Goal: Transaction & Acquisition: Purchase product/service

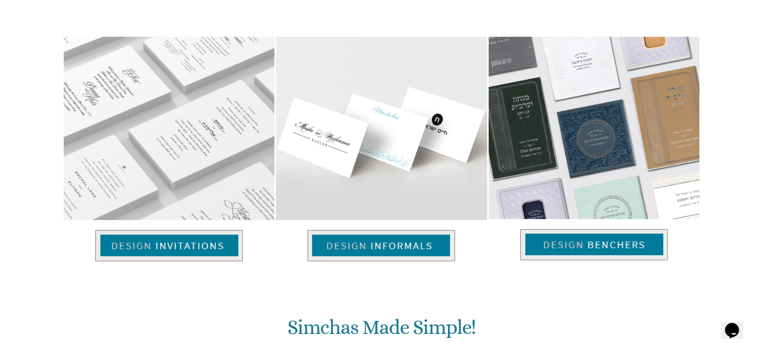
scroll to position [699, 0]
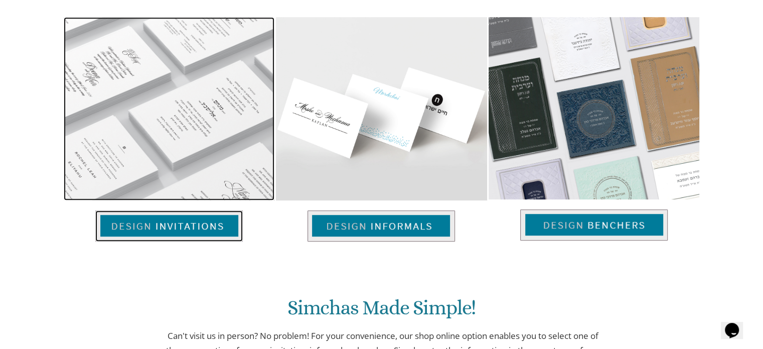
click at [180, 225] on img at bounding box center [168, 225] width 147 height 31
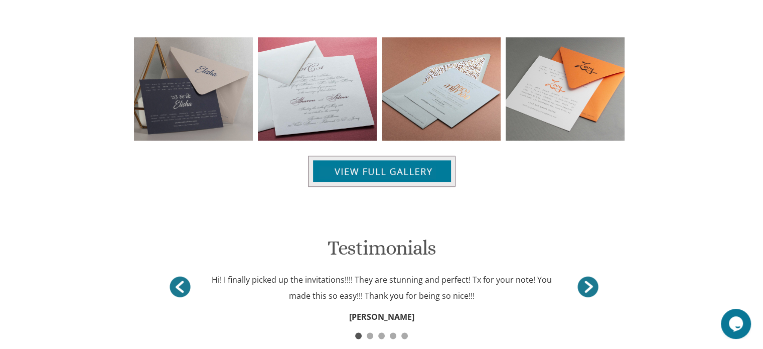
scroll to position [849, 0]
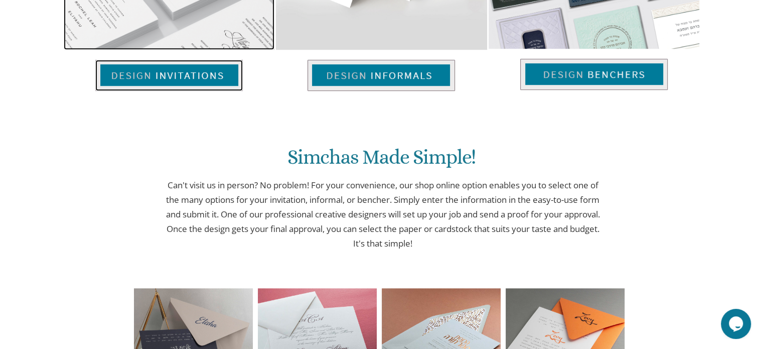
click at [156, 72] on img at bounding box center [168, 75] width 147 height 31
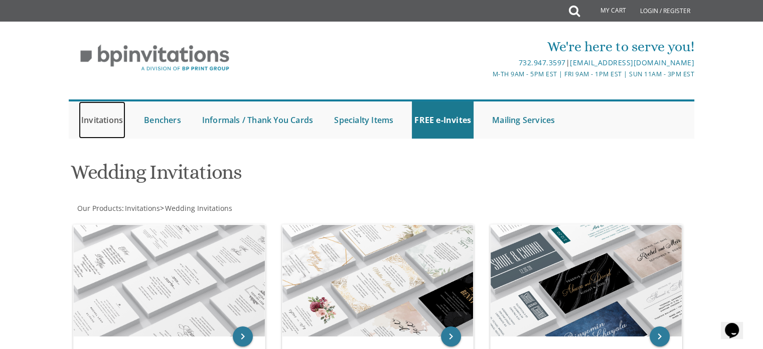
click at [106, 116] on link "Invitations" at bounding box center [102, 119] width 47 height 37
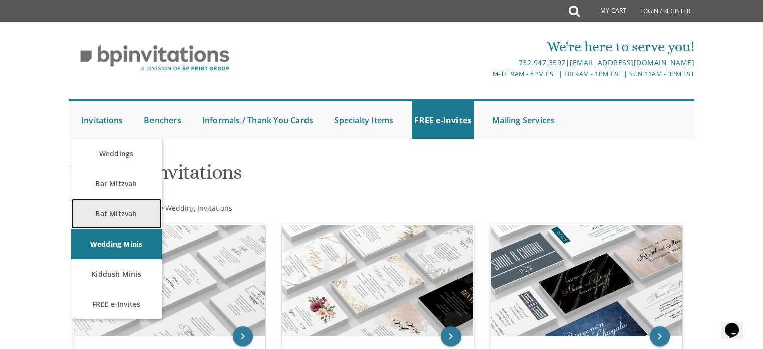
click at [118, 214] on link "Bat Mitzvah" at bounding box center [116, 214] width 90 height 30
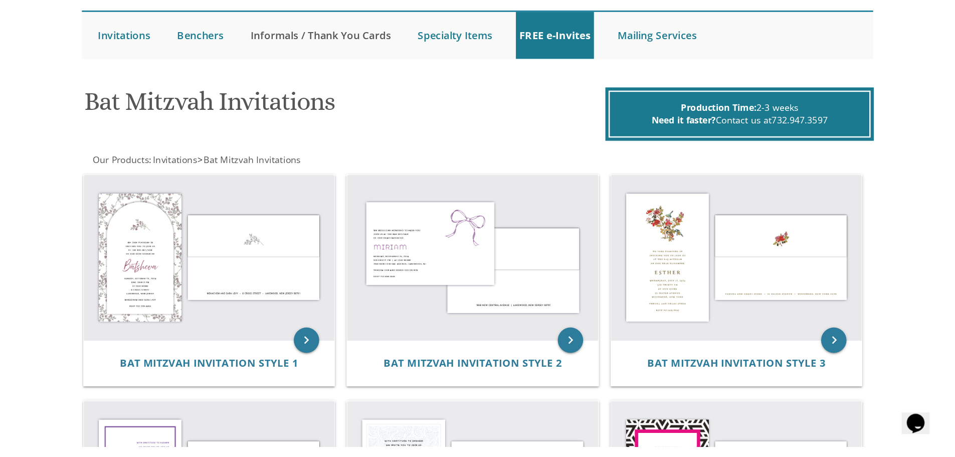
scroll to position [103, 0]
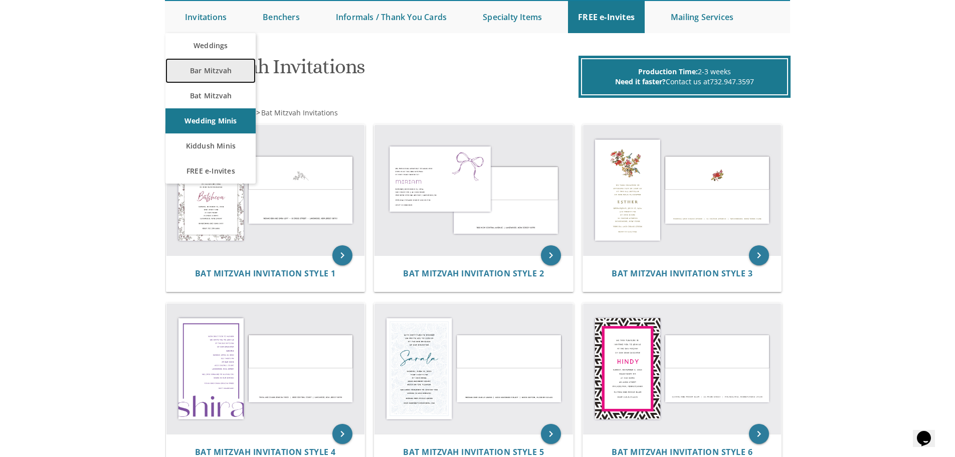
click at [215, 67] on link "Bar Mitzvah" at bounding box center [211, 70] width 90 height 25
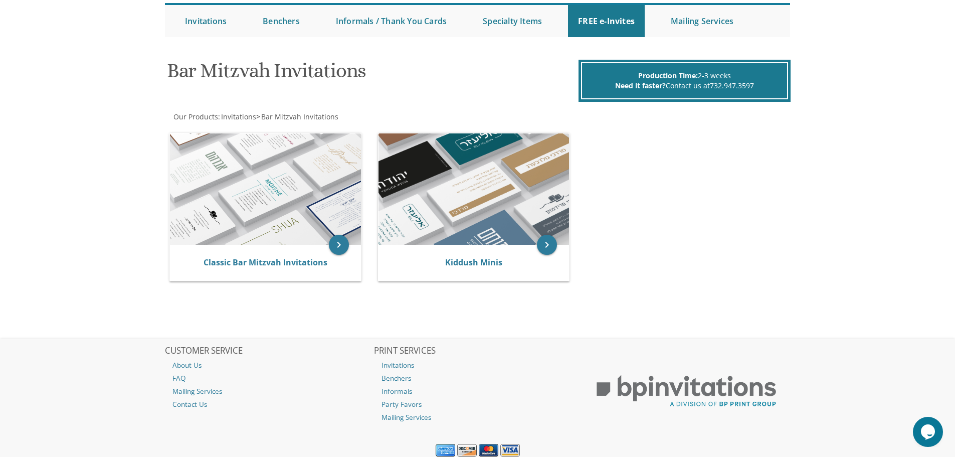
scroll to position [100, 0]
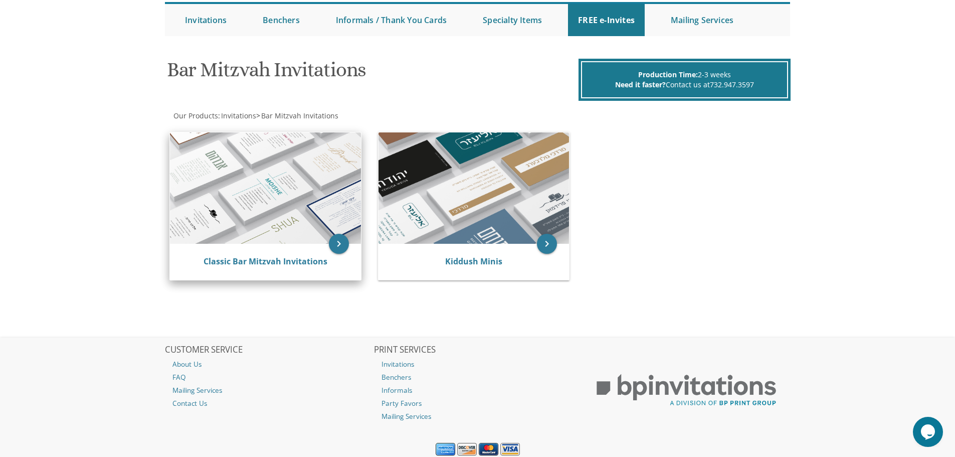
click at [256, 173] on img at bounding box center [265, 187] width 191 height 111
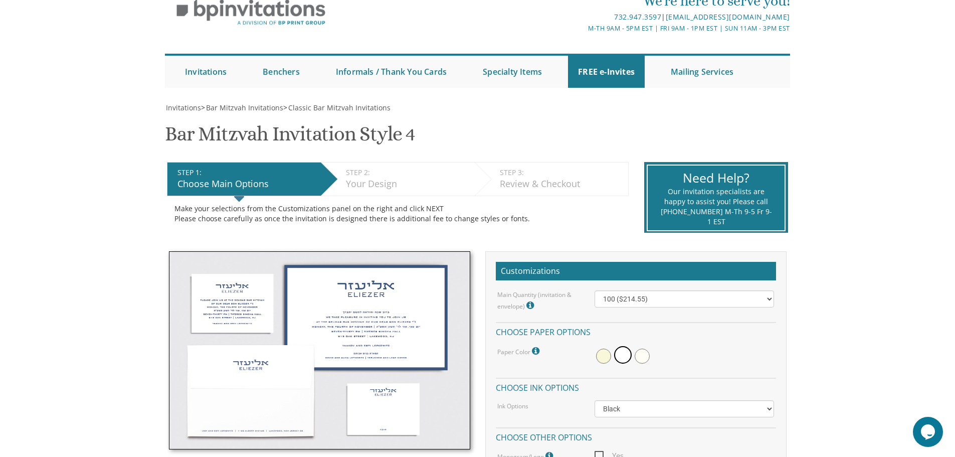
scroll to position [100, 0]
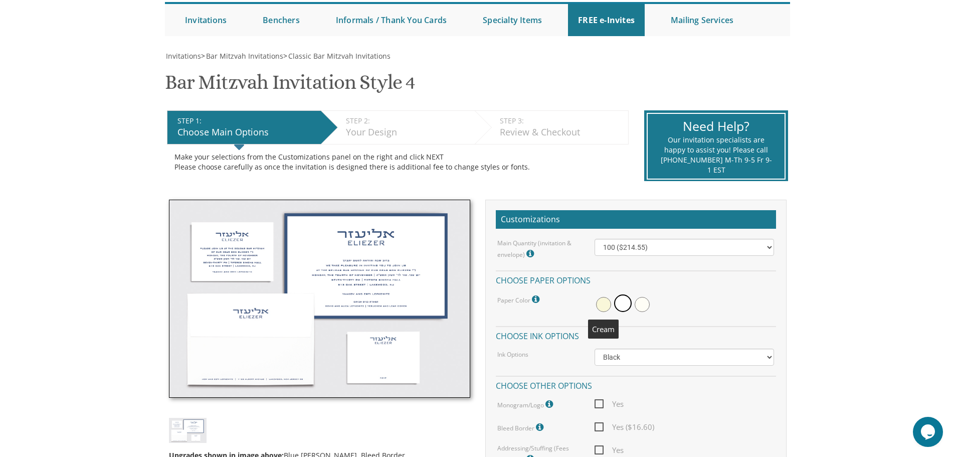
click at [604, 305] on span at bounding box center [603, 304] width 15 height 15
click at [624, 303] on span at bounding box center [624, 304] width 15 height 15
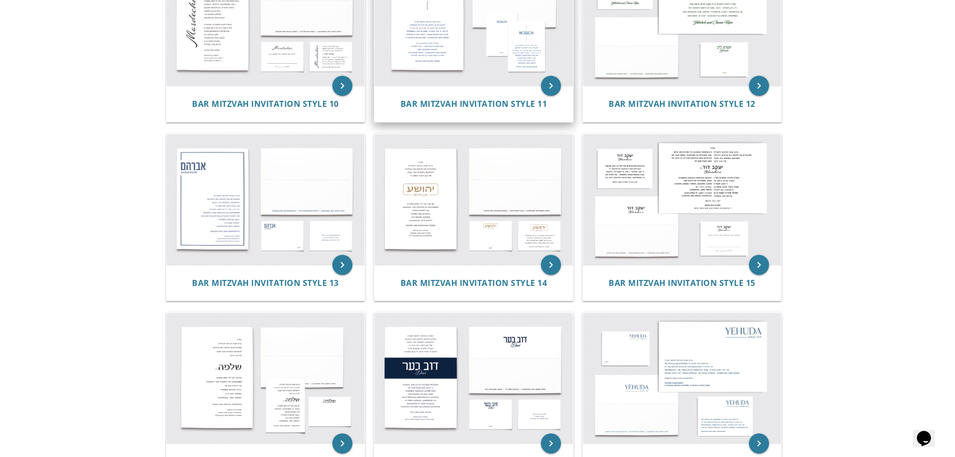
scroll to position [802, 0]
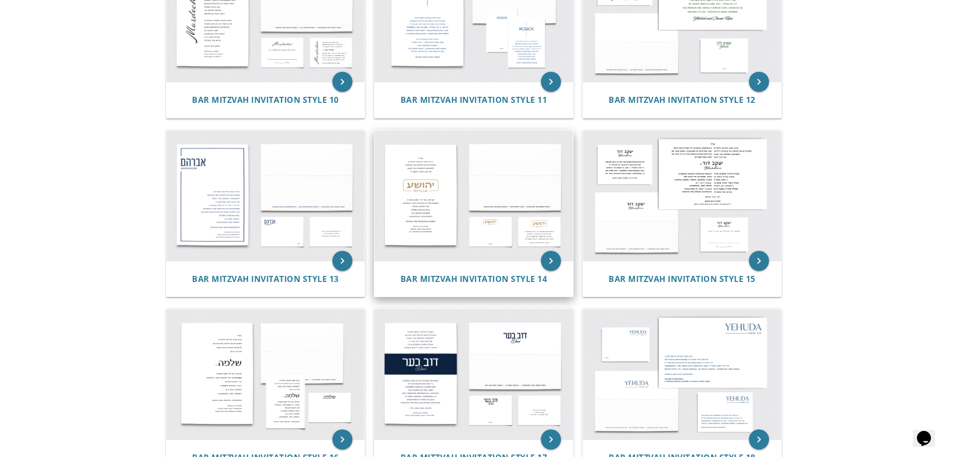
click at [410, 214] on img at bounding box center [474, 195] width 199 height 130
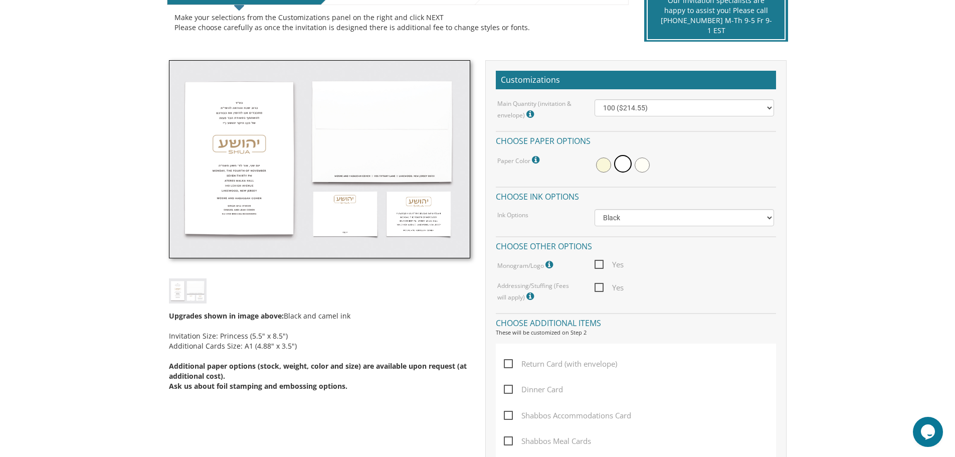
scroll to position [301, 0]
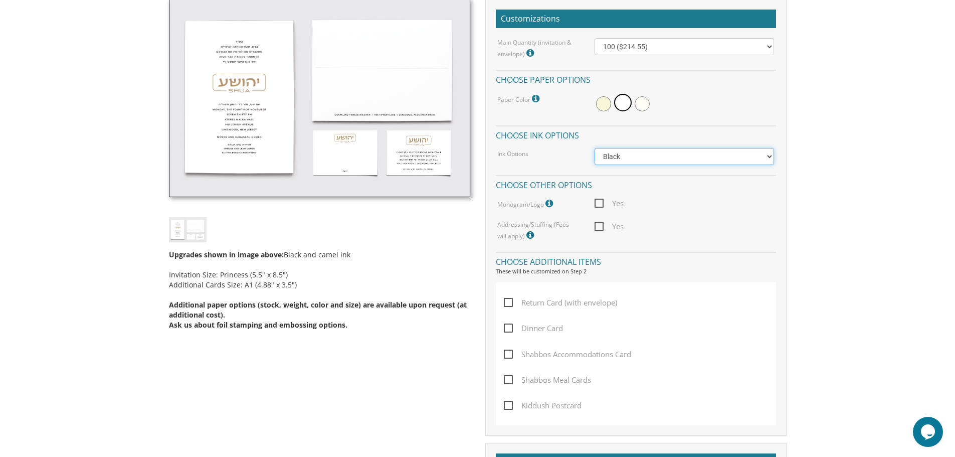
click at [621, 150] on select "Black Colored Ink ($65.00) Black + One Color ($100.00) Two Colors ($137.95)" at bounding box center [685, 156] width 180 height 17
click at [620, 155] on select "Black Colored Ink ($65.00) Black + One Color ($100.00) Two Colors ($137.95)" at bounding box center [685, 156] width 180 height 17
click at [551, 201] on icon at bounding box center [551, 203] width 10 height 9
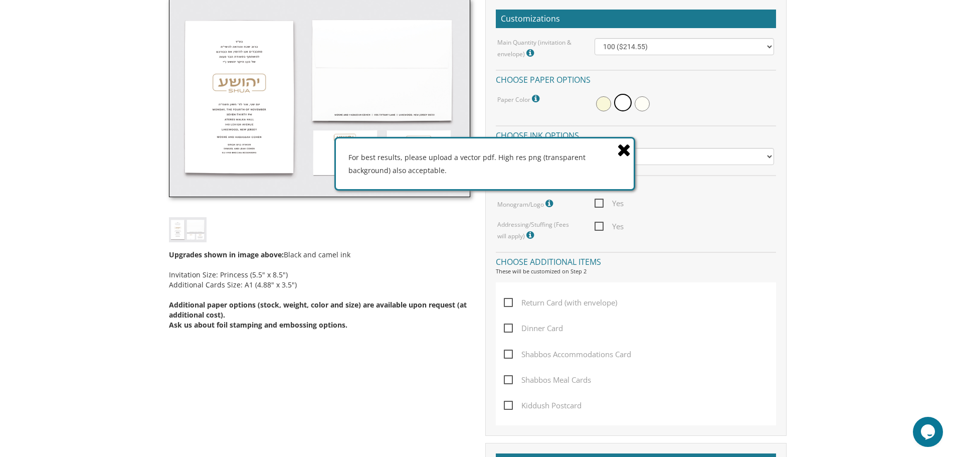
click at [624, 147] on icon at bounding box center [624, 150] width 14 height 18
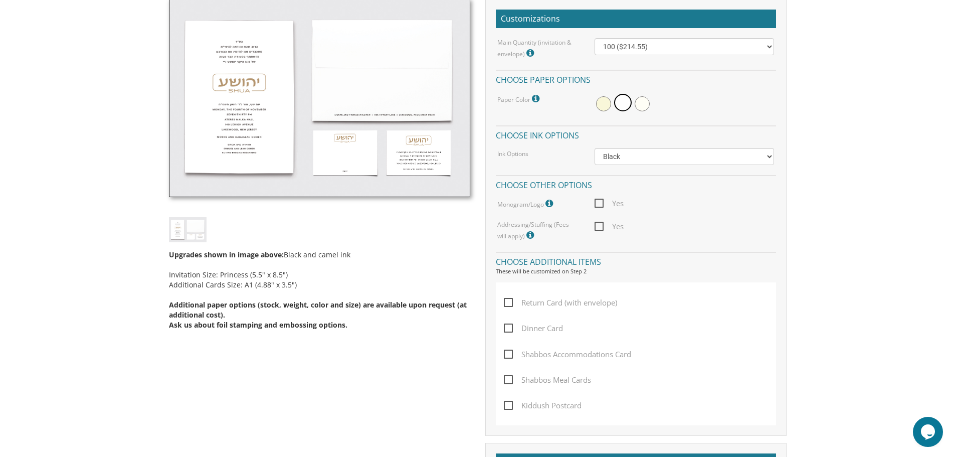
click at [527, 235] on icon at bounding box center [532, 235] width 10 height 9
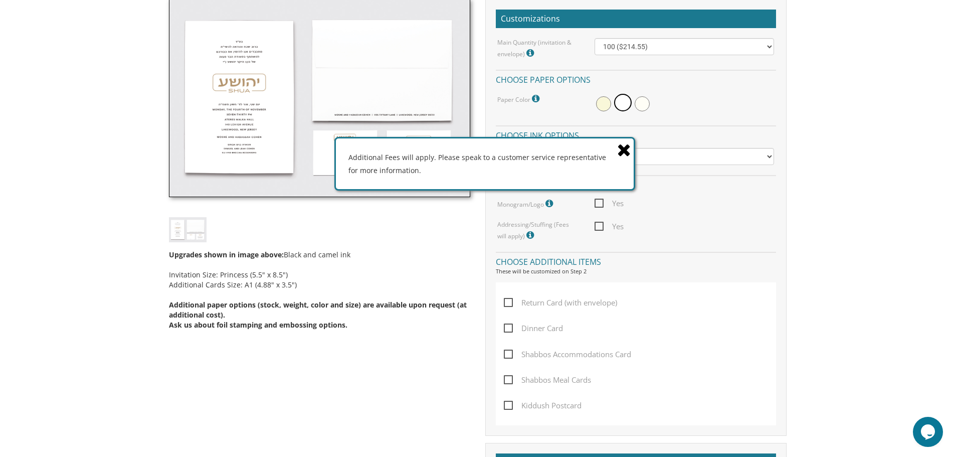
click at [629, 149] on icon at bounding box center [624, 150] width 14 height 18
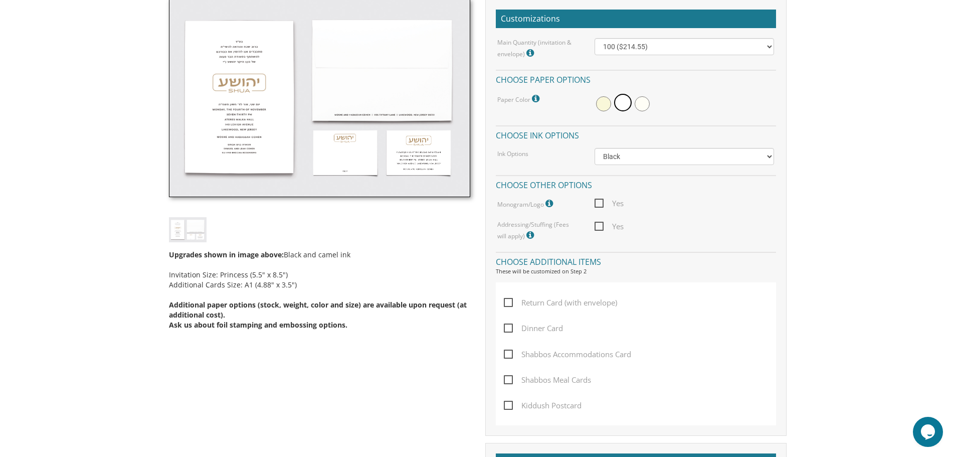
click at [601, 228] on span "Yes" at bounding box center [609, 226] width 29 height 13
click at [601, 228] on input "Yes" at bounding box center [598, 225] width 7 height 7
click at [601, 228] on span "Yes" at bounding box center [609, 226] width 29 height 13
click at [601, 228] on input "Yes" at bounding box center [598, 225] width 7 height 7
click at [601, 228] on span "Yes" at bounding box center [609, 226] width 29 height 13
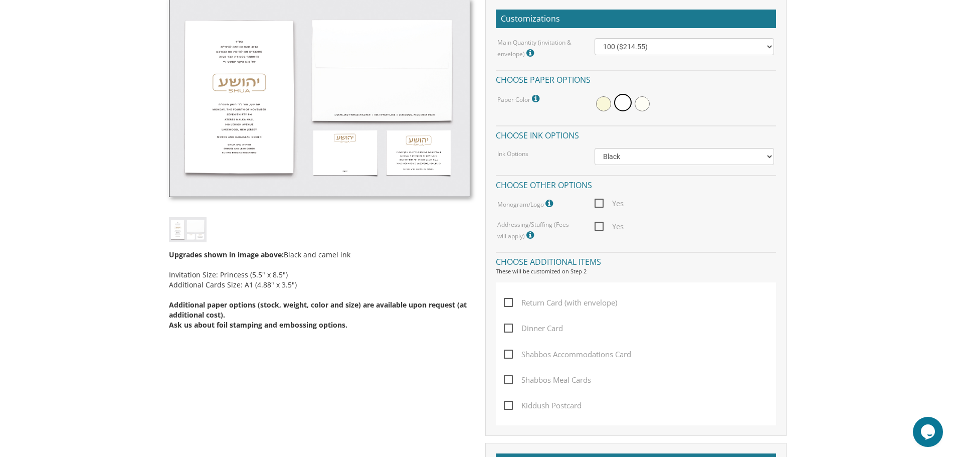
click at [601, 228] on input "Yes" at bounding box center [598, 225] width 7 height 7
checkbox input "true"
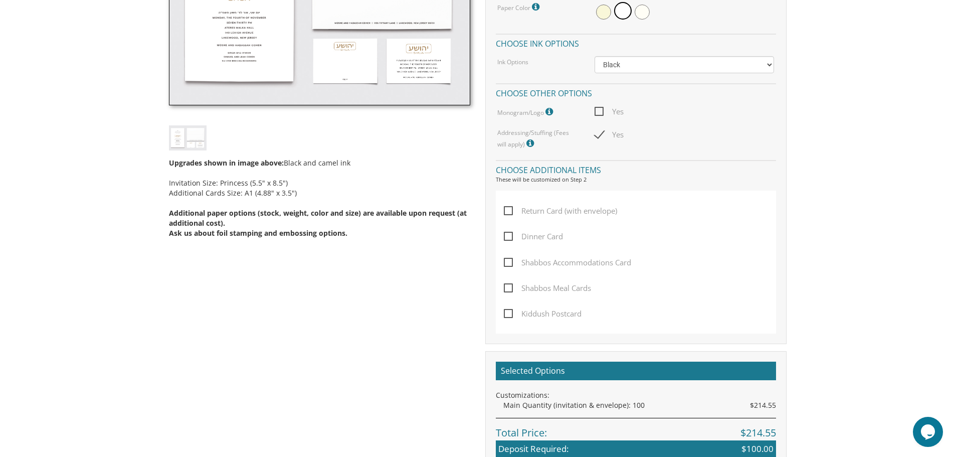
scroll to position [401, 0]
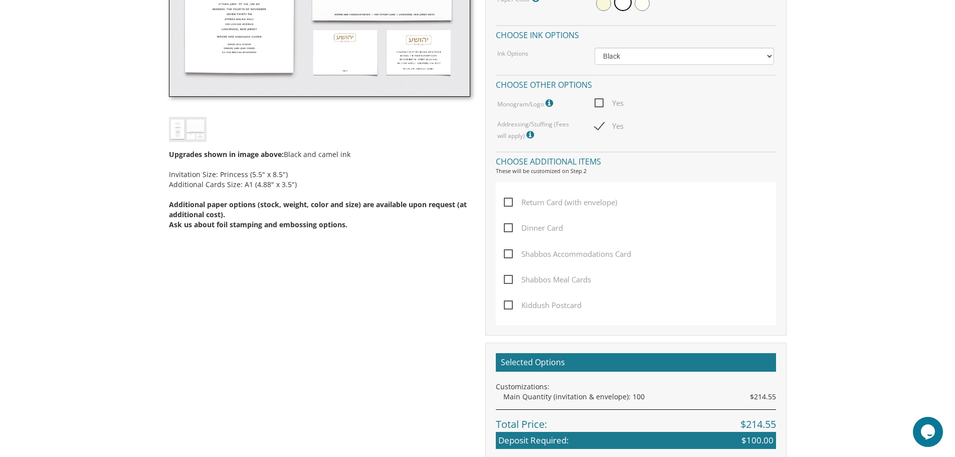
click at [508, 203] on span "Return Card (with envelope)" at bounding box center [560, 202] width 113 height 13
click at [508, 203] on input "Return Card (with envelope)" at bounding box center [507, 201] width 7 height 7
checkbox input "true"
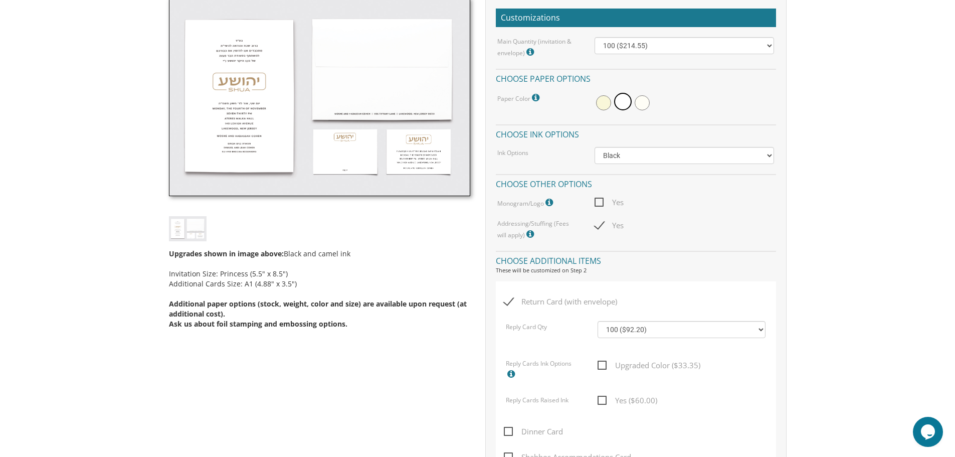
scroll to position [301, 0]
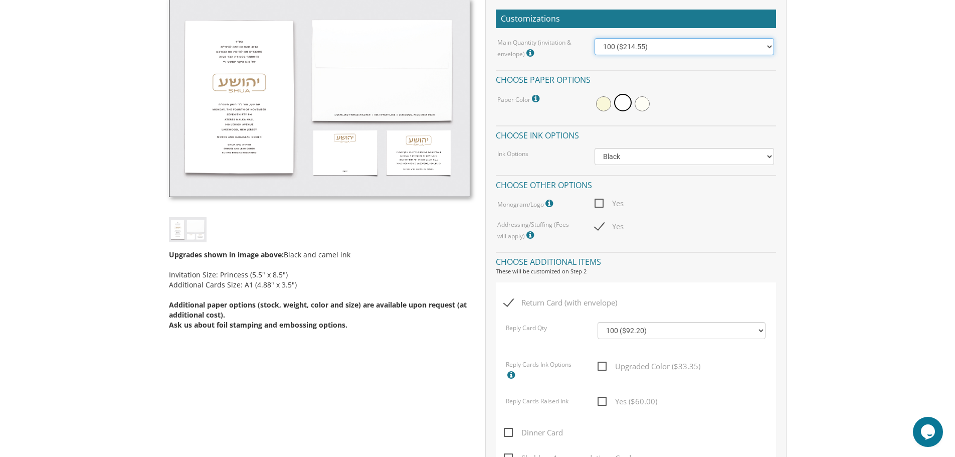
click at [696, 50] on select "100 ($214.55) 200 ($254.60) 300 ($294.25) 400 ($333.55) 500 ($373.90) 600 ($413…" at bounding box center [685, 46] width 180 height 17
select select "200"
click at [595, 38] on select "100 ($214.55) 200 ($254.60) 300 ($294.25) 400 ($333.55) 500 ($373.90) 600 ($413…" at bounding box center [685, 46] width 180 height 17
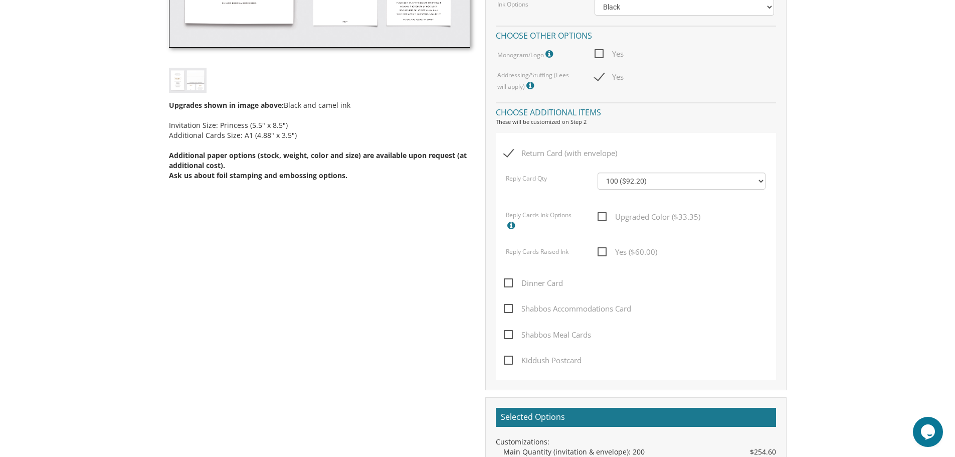
scroll to position [451, 0]
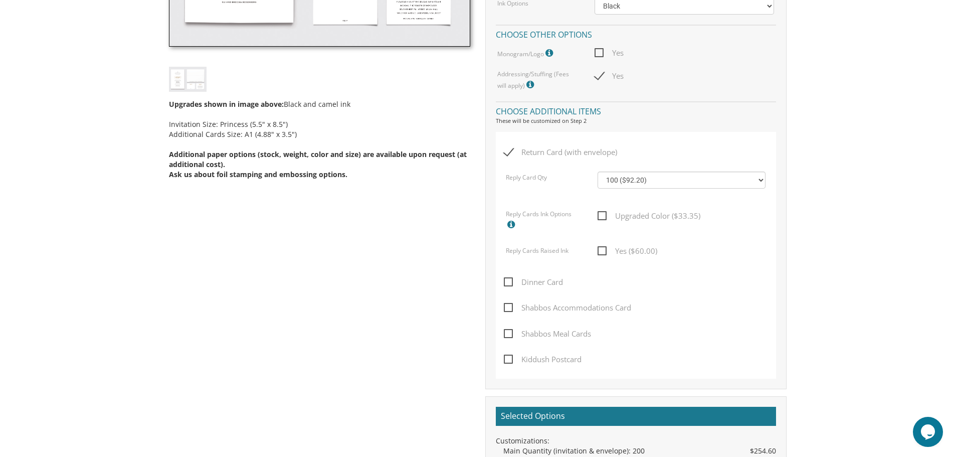
click at [510, 284] on span "Dinner Card" at bounding box center [533, 282] width 59 height 13
click at [510, 284] on input "Dinner Card" at bounding box center [507, 281] width 7 height 7
checkbox input "true"
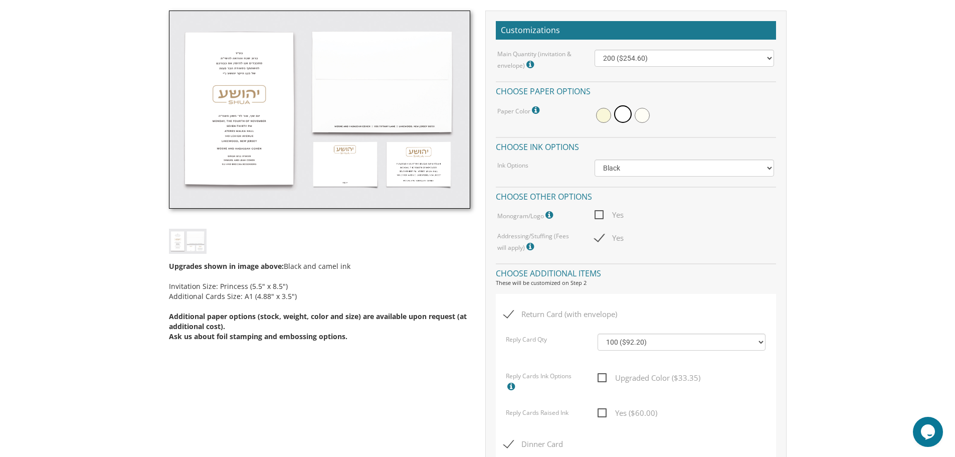
scroll to position [301, 0]
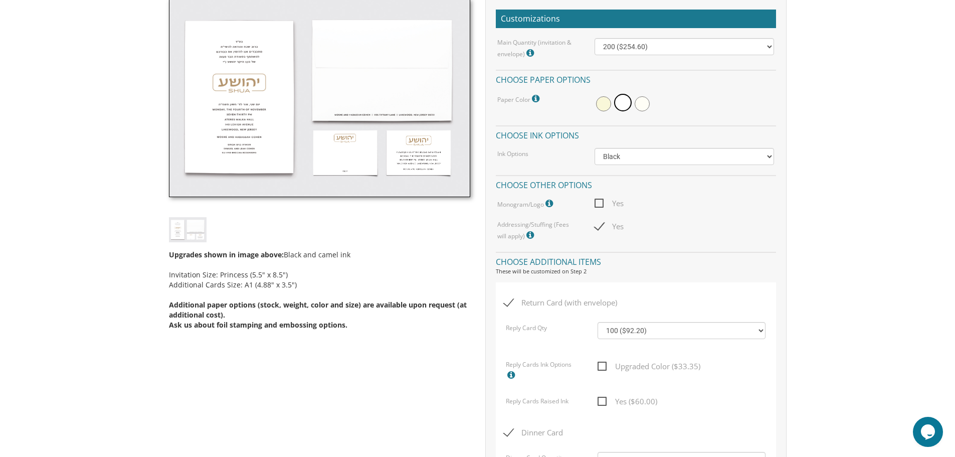
click at [194, 235] on img at bounding box center [188, 229] width 38 height 25
click at [662, 165] on select "Black Colored Ink ($65.00) Black + One Color ($100.00) Two Colors ($165.00)" at bounding box center [685, 156] width 180 height 17
click at [660, 164] on select "Black Colored Ink ($65.00) Black + One Color ($100.00) Two Colors ($165.00)" at bounding box center [685, 156] width 180 height 17
click at [706, 190] on h4 "Choose other options" at bounding box center [636, 184] width 280 height 18
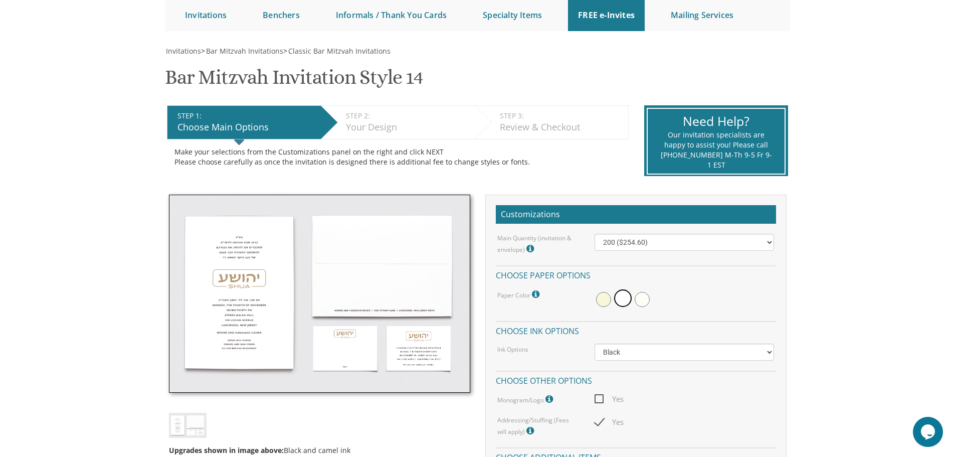
scroll to position [201, 0]
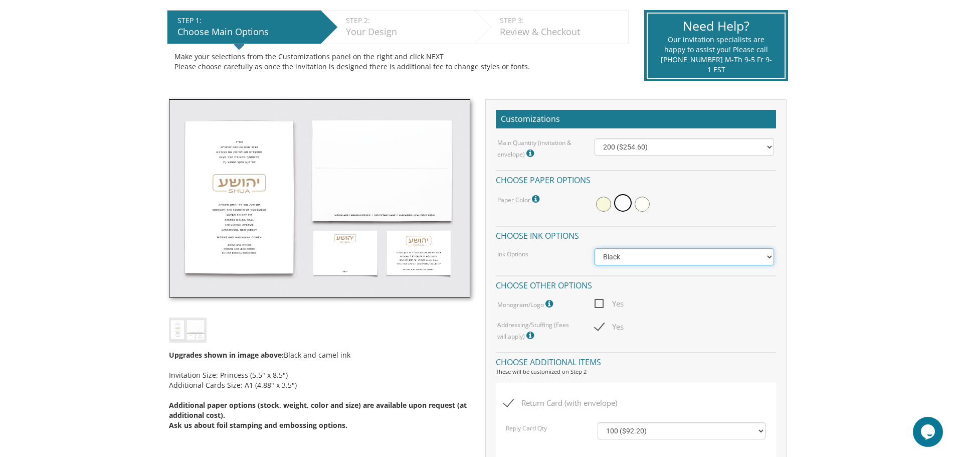
click at [634, 257] on select "Black Colored Ink ($65.00) Black + One Color ($100.00) Two Colors ($165.00)" at bounding box center [685, 256] width 180 height 17
click at [722, 300] on div "Yes" at bounding box center [684, 303] width 195 height 13
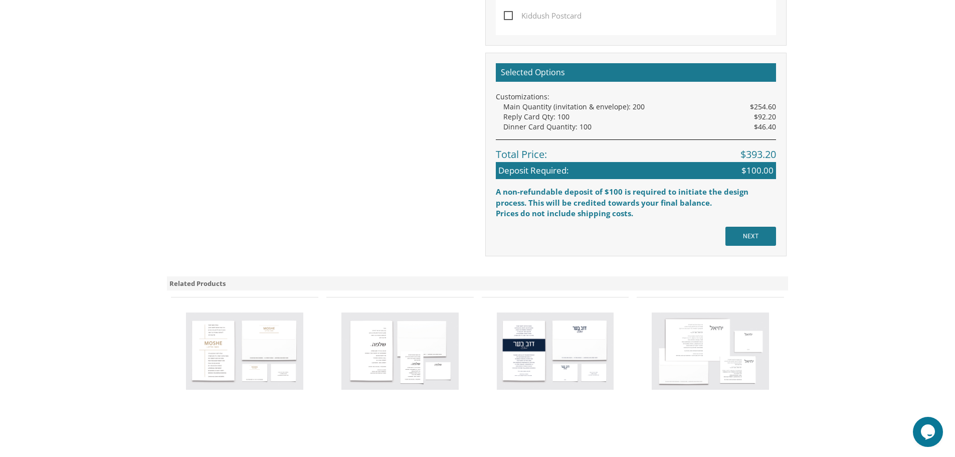
scroll to position [903, 0]
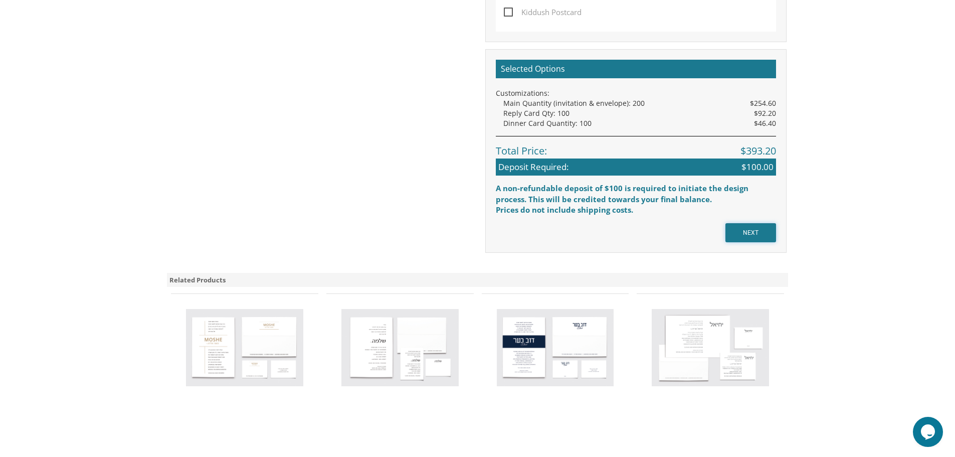
click at [746, 234] on input "NEXT" at bounding box center [751, 232] width 51 height 19
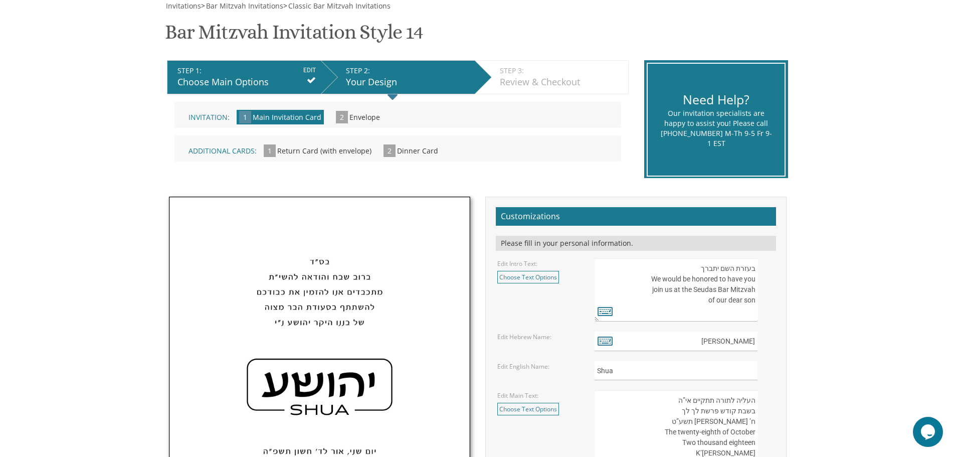
scroll to position [351, 0]
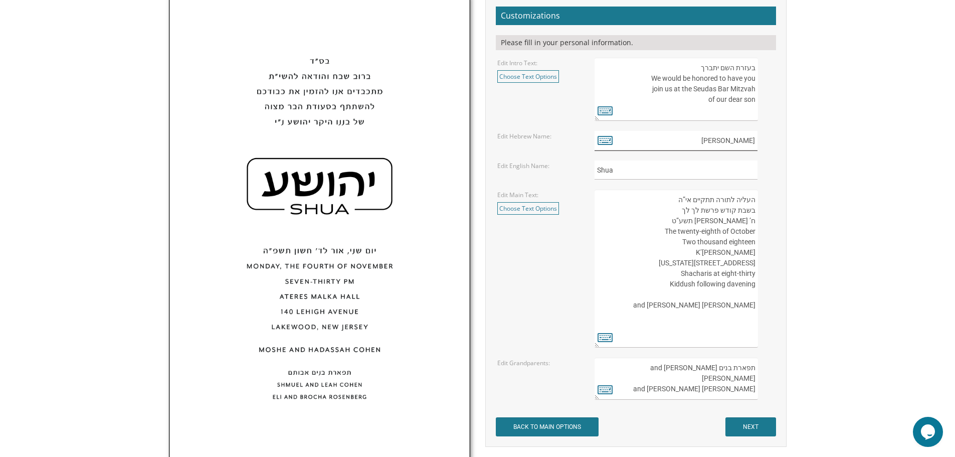
click at [743, 140] on input "[PERSON_NAME]" at bounding box center [676, 141] width 163 height 20
click at [608, 141] on icon at bounding box center [605, 140] width 15 height 14
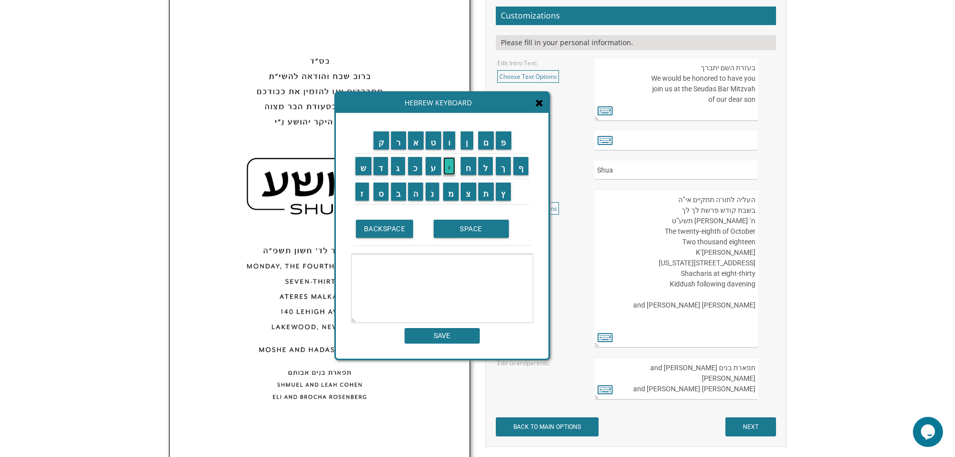
click at [450, 166] on input "י" at bounding box center [449, 166] width 13 height 18
click at [436, 168] on input "ע" at bounding box center [434, 166] width 16 height 18
click at [380, 144] on input "ק" at bounding box center [382, 140] width 16 height 18
click at [398, 191] on input "ב" at bounding box center [398, 192] width 15 height 18
drag, startPoint x: 445, startPoint y: 170, endPoint x: 448, endPoint y: 161, distance: 9.5
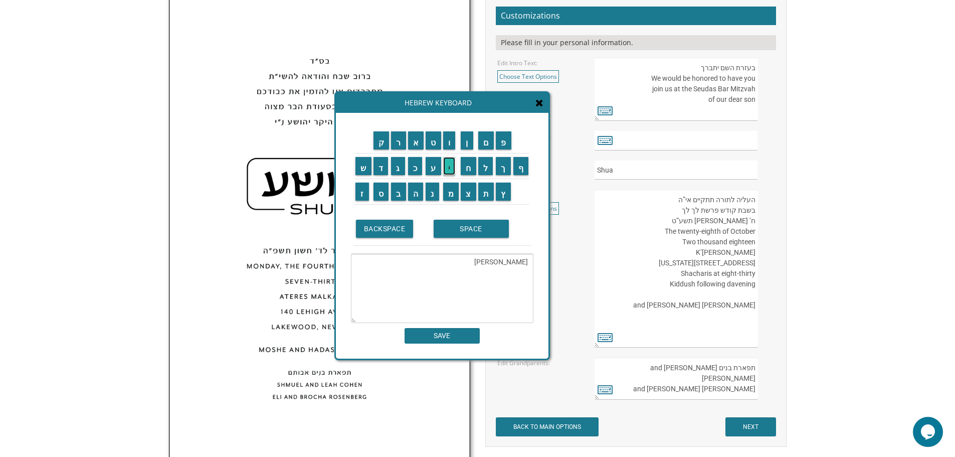
click at [445, 169] on input "י" at bounding box center [449, 166] width 13 height 18
click at [452, 143] on input "ו" at bounding box center [449, 140] width 13 height 18
click at [383, 191] on input "ס" at bounding box center [382, 192] width 16 height 18
click at [524, 164] on input "ף" at bounding box center [522, 166] width 16 height 18
type textarea "יעקב יוסף"
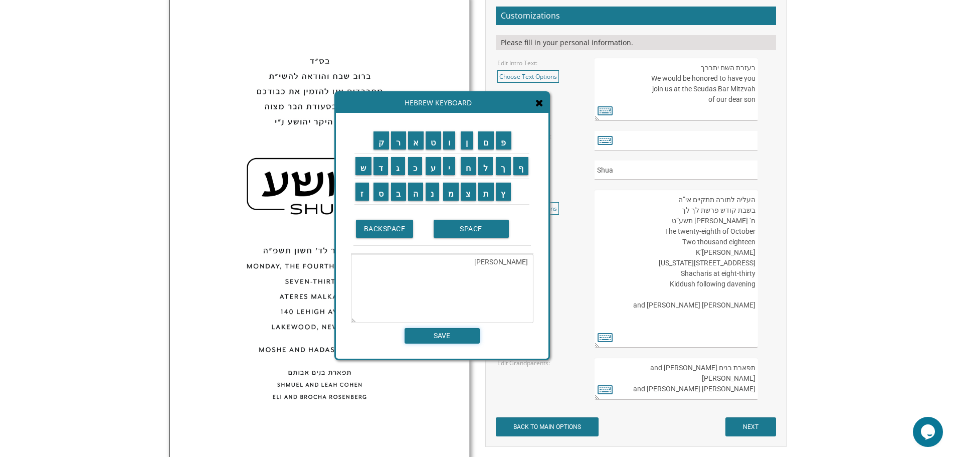
click at [455, 334] on input "SAVE" at bounding box center [442, 336] width 75 height 16
type input "יעקב יוסף"
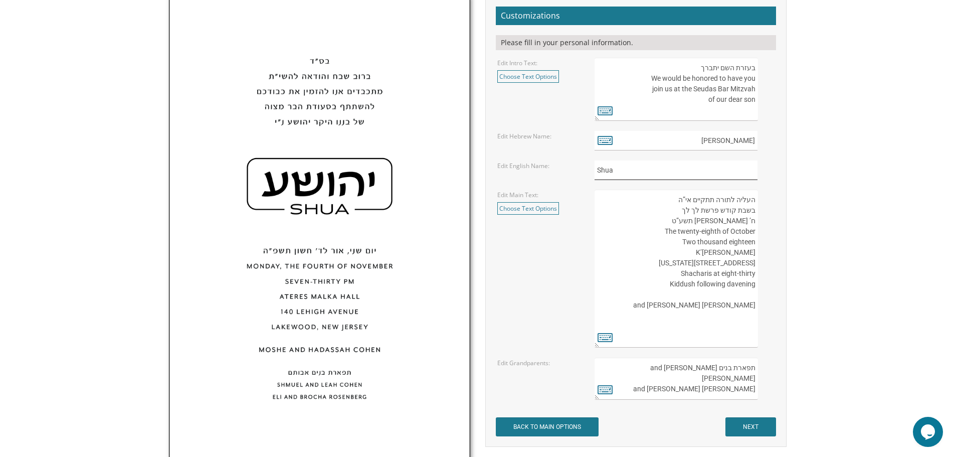
click at [608, 172] on input "Shua" at bounding box center [676, 170] width 163 height 20
type input "Yaakov"
click at [688, 217] on textarea "העליה לתורה תתקיים אי”ה בשבת קודש פרשת לך לך ח’ חשון תשע”ט The twenty-eighth of…" at bounding box center [676, 269] width 163 height 158
click at [685, 107] on textarea "בעזרת השם יתברך We would be honored to have you join us at the Seudas Bar Mitzv…" at bounding box center [676, 89] width 163 height 63
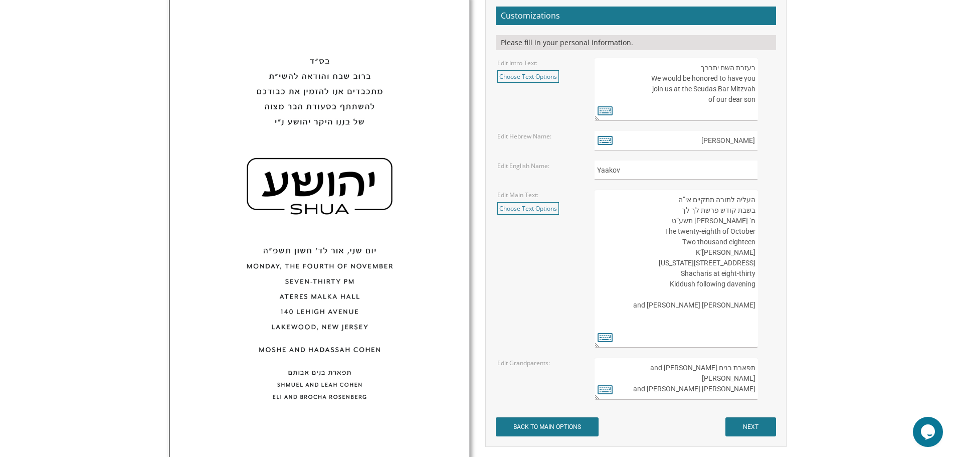
drag, startPoint x: 756, startPoint y: 102, endPoint x: 644, endPoint y: 72, distance: 116.0
click at [644, 72] on textarea "בעזרת השם יתברך We would be honored to have you join us at the Seudas Bar Mitzv…" at bounding box center [676, 89] width 163 height 63
click at [648, 68] on textarea "בעזרת השם יתברך We would be honored to have you join us at the Seudas Bar Mitzv…" at bounding box center [676, 89] width 163 height 63
drag, startPoint x: 669, startPoint y: 64, endPoint x: 751, endPoint y: 112, distance: 94.9
click at [751, 112] on textarea "בעזרת השם יתברך We would be honored to have you join us at the Seudas Bar Mitzv…" at bounding box center [676, 89] width 163 height 63
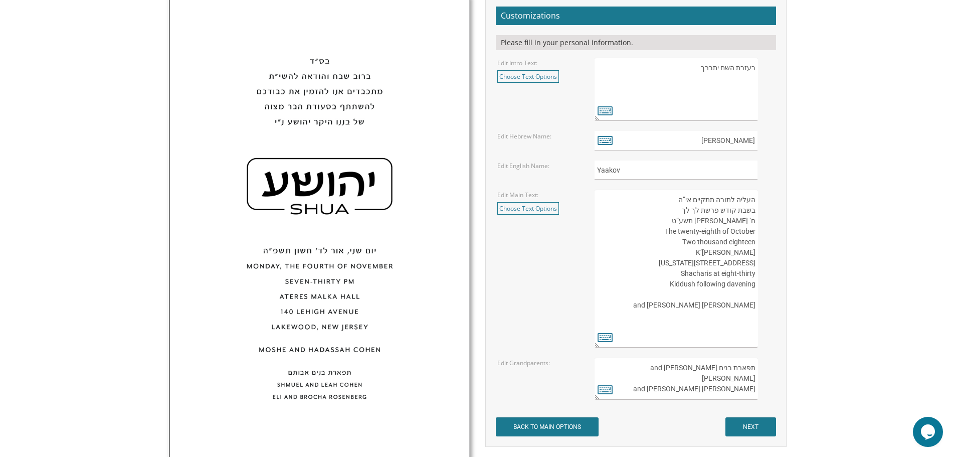
type textarea "בעזרת השם יתברך"
drag, startPoint x: 703, startPoint y: 68, endPoint x: 736, endPoint y: 66, distance: 32.7
click at [736, 66] on textarea "בעזרת השם יתברך We would be honored to have you join us at the Seudas Bar Mitzv…" at bounding box center [676, 89] width 163 height 63
click at [757, 70] on div "בעזרת השם יתברך We would be honored to have you join us at the Seudas Bar Mitzv…" at bounding box center [685, 89] width 180 height 63
click at [748, 70] on textarea "בעזרת השם יתברך We would be honored to have you join us at the Seudas Bar Mitzv…" at bounding box center [676, 89] width 163 height 63
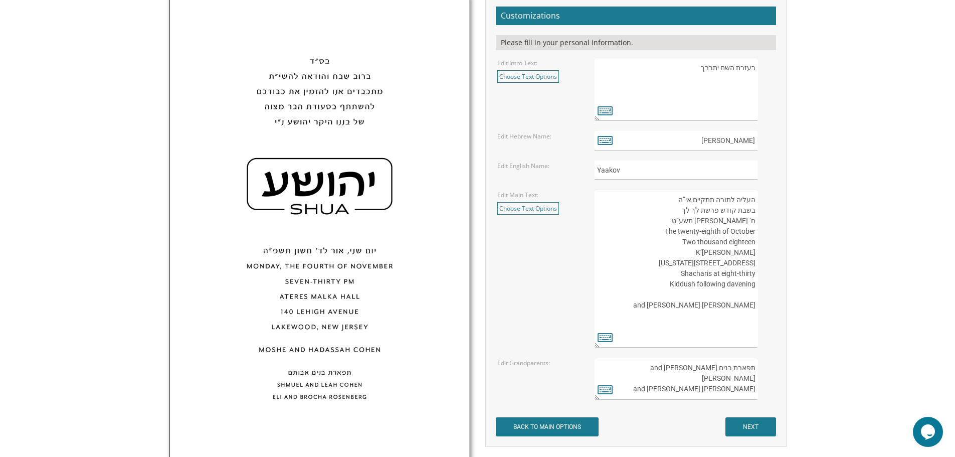
click at [715, 74] on textarea "בעזרת השם יתברך We would be honored to have you join us at the Seudas Bar Mitzv…" at bounding box center [676, 89] width 163 height 63
drag, startPoint x: 754, startPoint y: 67, endPoint x: 694, endPoint y: 67, distance: 60.2
click at [694, 67] on textarea "בעזרת השם יתברך We would be honored to have you join us at the Seudas Bar Mitzv…" at bounding box center [676, 89] width 163 height 63
paste textarea "ברוב שבח והודאה להשם יתברך מתכבדים אנו להזמינכם להשתתף בשמחת הבר מצוה של בננו ה…"
type textarea "ברוב שבח והודאה להשם יתברך מתכבדים אנו להזמינכם להשתתף בשמחת הבר מצוה של בננו ה…"
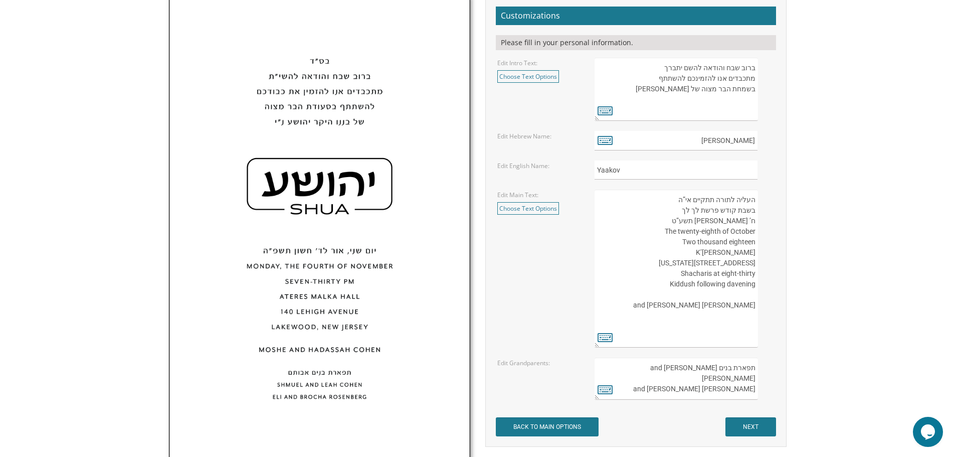
drag, startPoint x: 697, startPoint y: 211, endPoint x: 681, endPoint y: 214, distance: 16.8
click at [681, 214] on textarea "העליה לתורה תתקיים אי”ה בשבת קודש פרשת לך לך ח’ חשון תשע”ט The twenty-eighth of…" at bounding box center [676, 269] width 163 height 158
type textarea "העליה לתורה תתקיים אי”ה בשבת קודש פרשת ח’ חשון תשע”ט The twenty-eighth of Octob…"
click at [603, 337] on icon at bounding box center [605, 337] width 15 height 14
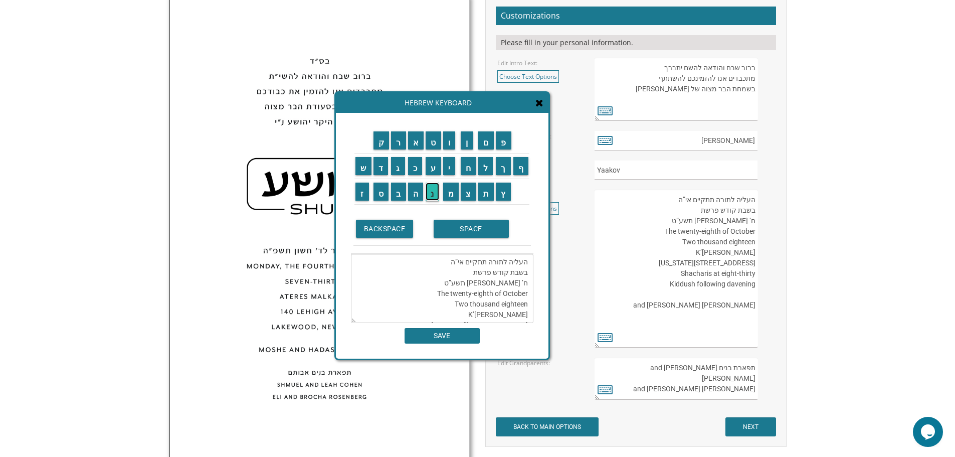
click at [429, 197] on input "נ" at bounding box center [433, 192] width 14 height 18
click at [472, 167] on input "ח" at bounding box center [469, 166] width 16 height 18
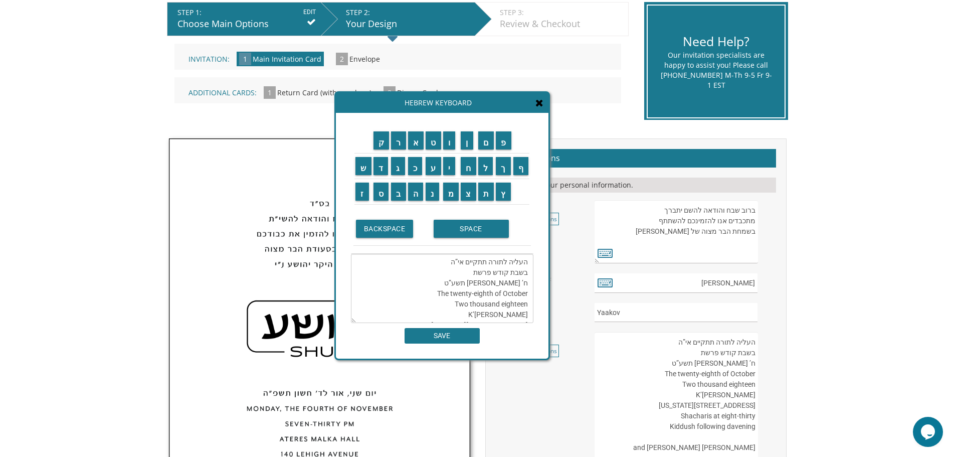
scroll to position [201, 0]
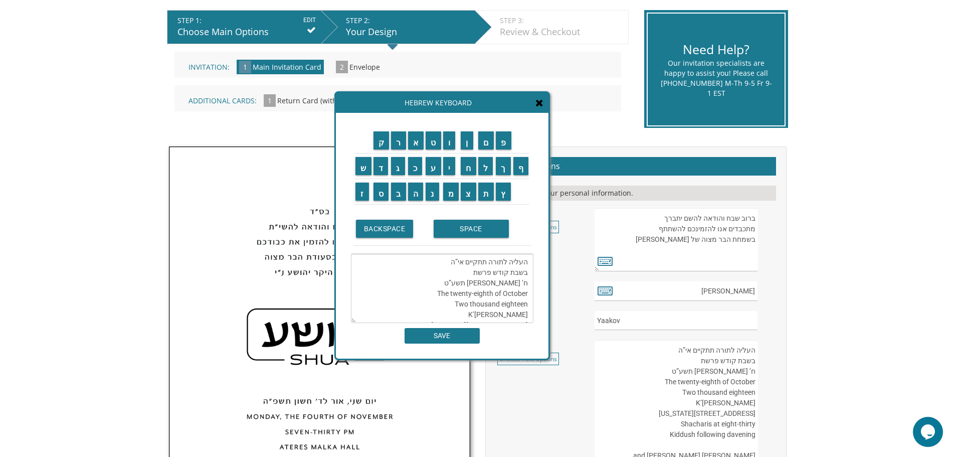
click at [464, 275] on textarea "העליה לתורה תתקיים אי”ה בשבת קודש פרשת ח’ חשון תשע”ט The twenty-eighth of Octob…" at bounding box center [442, 288] width 183 height 69
click at [435, 196] on input "נ" at bounding box center [433, 192] width 14 height 18
click at [467, 165] on input "ח" at bounding box center [469, 166] width 16 height 18
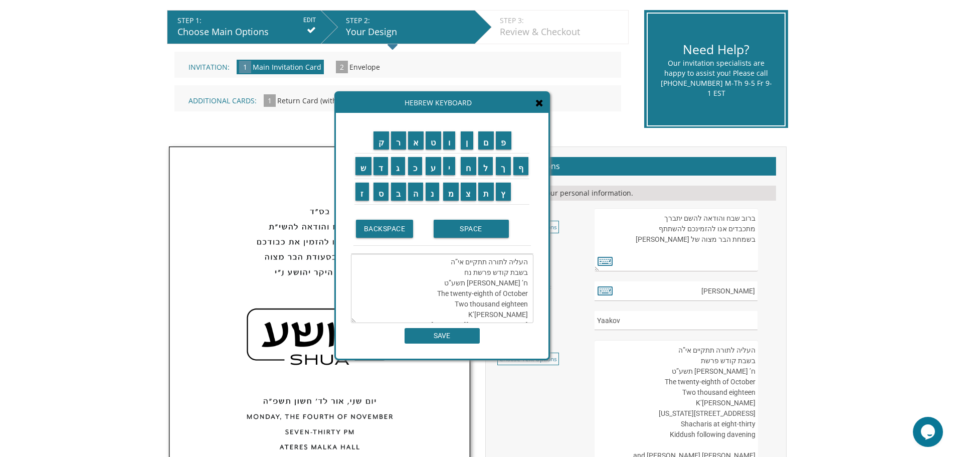
click at [523, 285] on textarea "העליה לתורה תתקיים אי”ה בשבת קודש פרשת נח ח’ חשון תשע”ט The twenty-eighth of Oc…" at bounding box center [442, 288] width 183 height 69
click at [400, 171] on input "ג" at bounding box center [398, 166] width 14 height 18
click at [485, 284] on textarea "העליה לתורה תתקיים אי”ה בשבת קודש פרשת נח ג’ חשון תשע”ט The twenty-eighth of Oc…" at bounding box center [442, 288] width 183 height 69
click at [506, 134] on input "פ" at bounding box center [504, 140] width 16 height 18
click at [452, 146] on input "ו" at bounding box center [449, 140] width 13 height 18
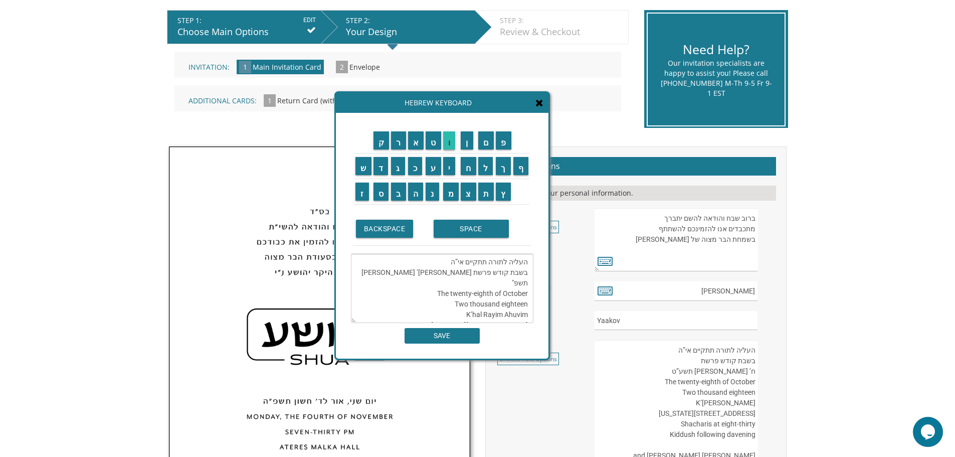
type textarea "העליה לתורה תתקיים אי”ה בשבת קודש פרשת נח ג’ חשון תשפ"ו The twenty-eighth of Oc…"
click at [465, 339] on input "SAVE" at bounding box center [442, 336] width 75 height 16
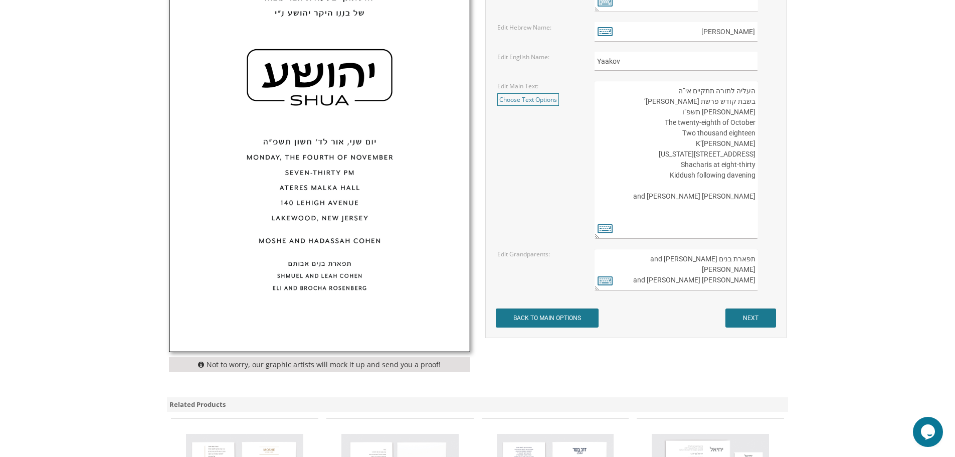
click at [718, 123] on textarea "העליה לתורה תתקיים אי”ה בשבת קודש פרשת לך לך ח’ חשון תשע”ט The twenty-eighth of…" at bounding box center [676, 160] width 163 height 158
click at [746, 135] on textarea "העליה לתורה תתקיים אי”ה בשבת קודש פרשת לך לך ח’ חשון תשע”ט The twenty-eighth of…" at bounding box center [676, 160] width 163 height 158
click at [745, 134] on textarea "העליה לתורה תתקיים אי”ה בשבת קודש פרשת לך לך ח’ חשון תשע”ט The twenty-eighth of…" at bounding box center [676, 160] width 163 height 158
click at [754, 134] on textarea "העליה לתורה תתקיים אי”ה בשבת קודש פרשת לך לך ח’ חשון תשע”ט The twenty-eighth of…" at bounding box center [676, 160] width 163 height 158
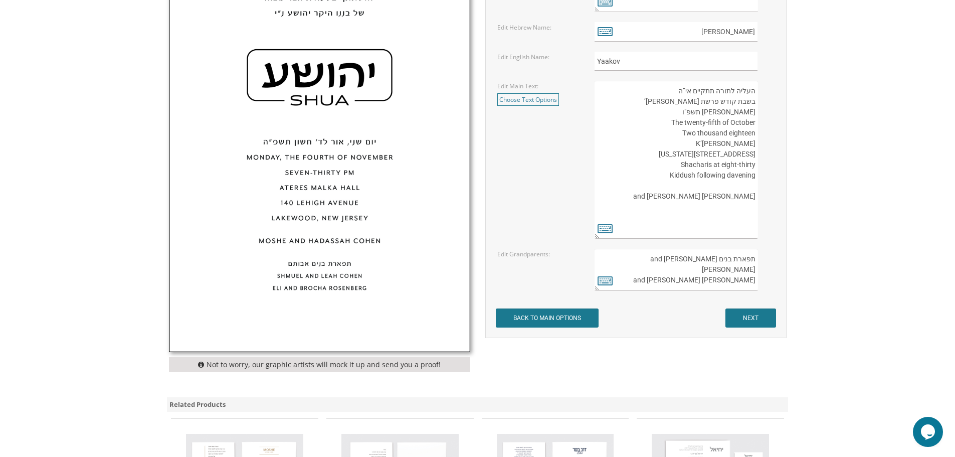
click at [755, 123] on textarea "העליה לתורה תתקיים אי”ה בשבת קודש פרשת לך לך ח’ חשון תשע”ט The twenty-eighth of…" at bounding box center [676, 160] width 163 height 158
drag, startPoint x: 728, startPoint y: 133, endPoint x: 757, endPoint y: 133, distance: 29.1
click at [757, 133] on textarea "העליה לתורה תתקיים אי”ה בשבת קודש פרשת לך לך ח’ חשון תשע”ט The twenty-eighth of…" at bounding box center [676, 160] width 163 height 158
drag, startPoint x: 693, startPoint y: 144, endPoint x: 705, endPoint y: 158, distance: 17.8
click at [705, 159] on textarea "העליה לתורה תתקיים אי”ה בשבת קודש פרשת לך לך ח’ חשון תשע”ט The twenty-eighth of…" at bounding box center [676, 160] width 163 height 158
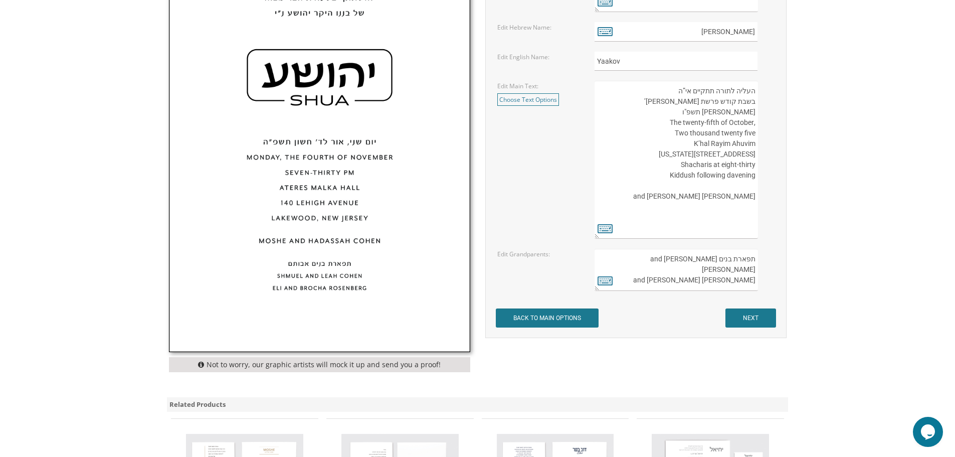
click at [725, 148] on textarea "העליה לתורה תתקיים אי”ה בשבת קודש פרשת לך לך ח’ חשון תשע”ט The twenty-eighth of…" at bounding box center [676, 160] width 163 height 158
drag, startPoint x: 754, startPoint y: 187, endPoint x: 690, endPoint y: 143, distance: 77.8
click at [690, 143] on textarea "העליה לתורה תתקיים אי”ה בשבת קודש פרשת לך לך ח’ חשון תשע”ט The twenty-eighth of…" at bounding box center [676, 160] width 163 height 158
click at [704, 151] on textarea "העליה לתורה תתקיים אי”ה בשבת קודש פרשת לך לך ח’ חשון תשע”ט The twenty-eighth of…" at bounding box center [676, 160] width 163 height 158
click at [694, 143] on textarea "העליה לתורה תתקיים אי”ה בשבת קודש פרשת לך לך ח’ חשון תשע”ט The twenty-eighth of…" at bounding box center [676, 160] width 163 height 158
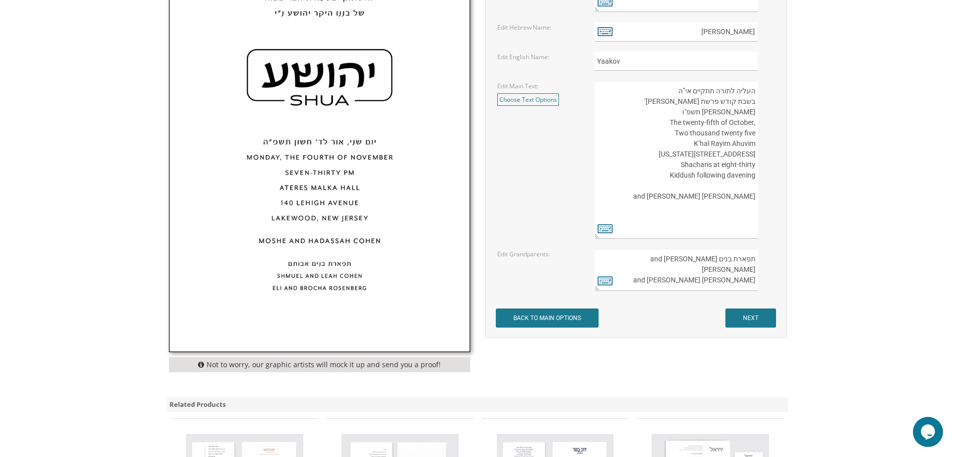
click at [694, 143] on textarea "העליה לתורה תתקיים אי”ה בשבת קודש פרשת לך לך ח’ חשון תשע”ט The twenty-eighth of…" at bounding box center [676, 160] width 163 height 158
drag, startPoint x: 754, startPoint y: 144, endPoint x: 691, endPoint y: 146, distance: 63.7
click at [691, 146] on textarea "העליה לתורה תתקיים אי”ה בשבת קודש פרשת לך לך ח’ חשון תשע”ט The twenty-eighth of…" at bounding box center [676, 160] width 163 height 158
drag, startPoint x: 755, startPoint y: 187, endPoint x: 683, endPoint y: 144, distance: 83.9
click at [683, 144] on textarea "העליה לתורה תתקיים אי”ה בשבת קודש פרשת לך לך ח’ חשון תשע”ט The twenty-eighth of…" at bounding box center [676, 160] width 163 height 158
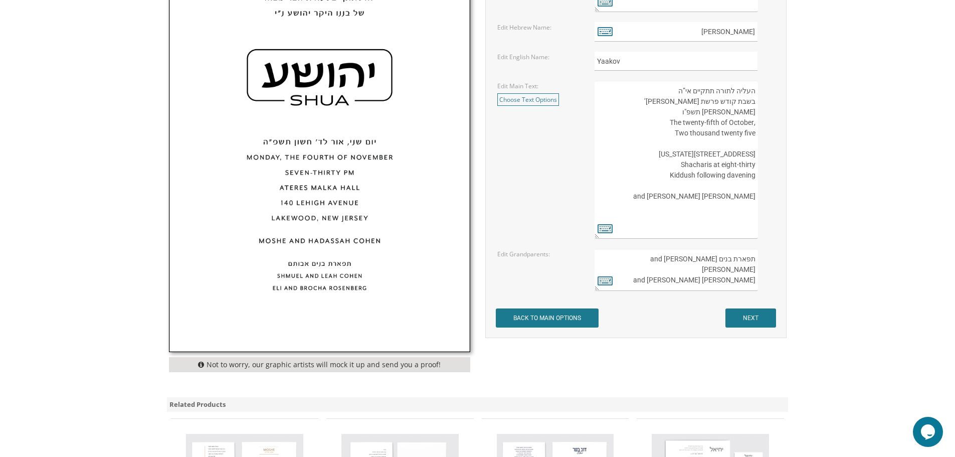
paste textarea "YESHIVA DARCHEI TORAH DIAMOND BAIS MEDRASH 257 BEACH SEVENTEENTH STREET FAR ROC…"
drag, startPoint x: 731, startPoint y: 208, endPoint x: 753, endPoint y: 218, distance: 24.2
click at [753, 218] on textarea "העליה לתורה תתקיים אי”ה בשבת קודש פרשת לך לך ח’ חשון תשע”ט The twenty-eighth of…" at bounding box center [676, 160] width 163 height 158
drag, startPoint x: 684, startPoint y: 228, endPoint x: 746, endPoint y: 226, distance: 62.2
click at [748, 227] on textarea "העליה לתורה תתקיים אי”ה בשבת קודש פרשת לך לך ח’ חשון תשע”ט The twenty-eighth of…" at bounding box center [676, 160] width 163 height 158
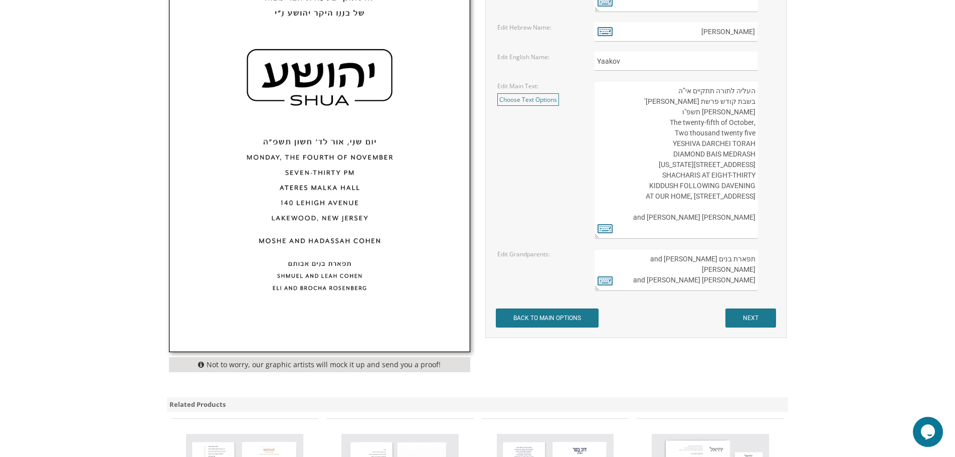
click at [746, 226] on textarea "העליה לתורה תתקיים אי”ה בשבת קודש פרשת לך לך ח’ חשון תשע”ט The twenty-eighth of…" at bounding box center [676, 160] width 163 height 158
drag, startPoint x: 681, startPoint y: 227, endPoint x: 758, endPoint y: 204, distance: 80.1
click at [758, 204] on textarea "העליה לתורה תתקיים אי”ה בשבת קודש פרשת לך לך ח’ חשון תשע”ט The twenty-eighth of…" at bounding box center [676, 160] width 163 height 158
click at [718, 207] on textarea "העליה לתורה תתקיים אי”ה בשבת קודש פרשת לך לך ח’ חשון תשע”ט The twenty-eighth of…" at bounding box center [676, 160] width 163 height 158
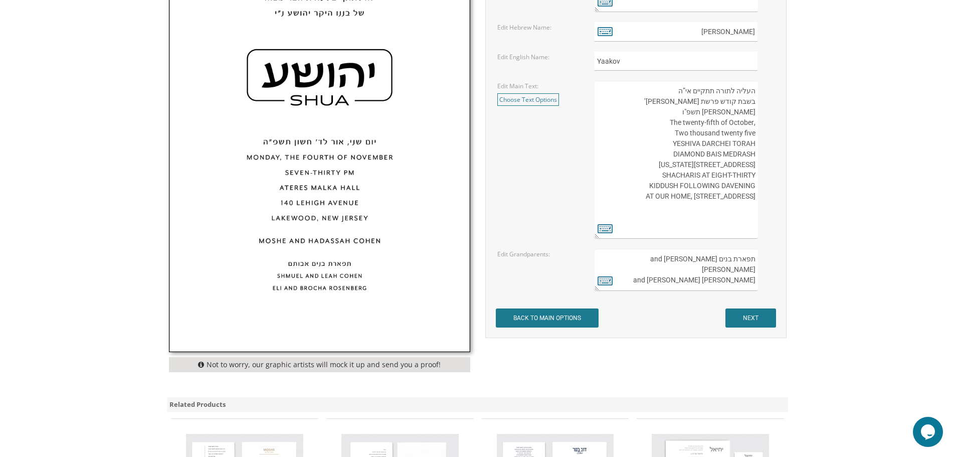
paste textarea "YEHOSHUA AND FAIGY FLEISHER"
type textarea "העליה לתורה תתקיים אי”ה בשבת קודש פרשת נח ג’ חשון תשפ"ו ,The twenty-fifth of Oc…"
drag, startPoint x: 693, startPoint y: 260, endPoint x: 748, endPoint y: 282, distance: 60.1
click at [748, 282] on textarea "תפארת בנים אבותם Shmuel and Leah Cohen Eli and Brocha Rosenberg" at bounding box center [676, 270] width 163 height 42
click at [753, 283] on textarea "תפארת בנים אבותם Shmuel and Leah Cohen Eli and Brocha Rosenberg" at bounding box center [676, 270] width 163 height 42
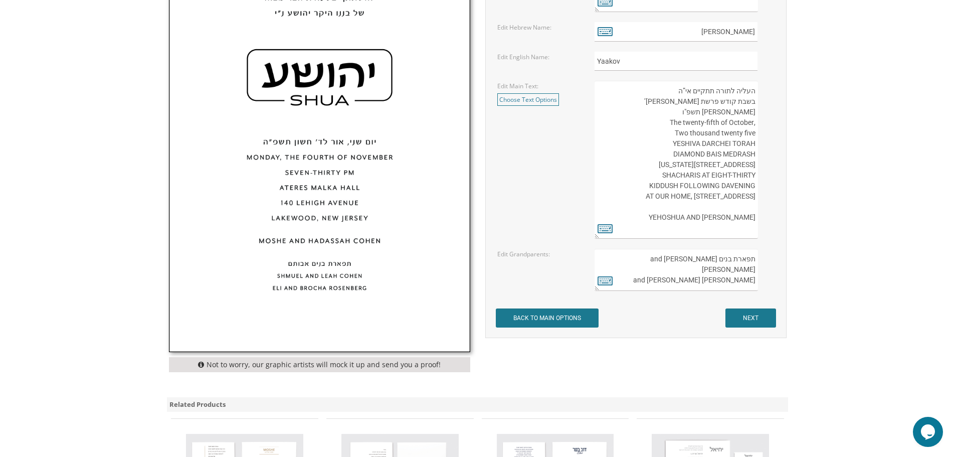
drag, startPoint x: 754, startPoint y: 282, endPoint x: 754, endPoint y: 257, distance: 24.6
click at [754, 257] on textarea "תפארת בנים אבותם Shmuel and Leah Cohen Eli and Brocha Rosenberg" at bounding box center [676, 270] width 163 height 42
type textarea "Eli and Brocha Rosenberg"
drag, startPoint x: 754, startPoint y: 257, endPoint x: 676, endPoint y: 262, distance: 78.4
click at [676, 262] on textarea "תפארת בנים אבותם Shmuel and Leah Cohen Eli and Brocha Rosenberg" at bounding box center [676, 270] width 163 height 42
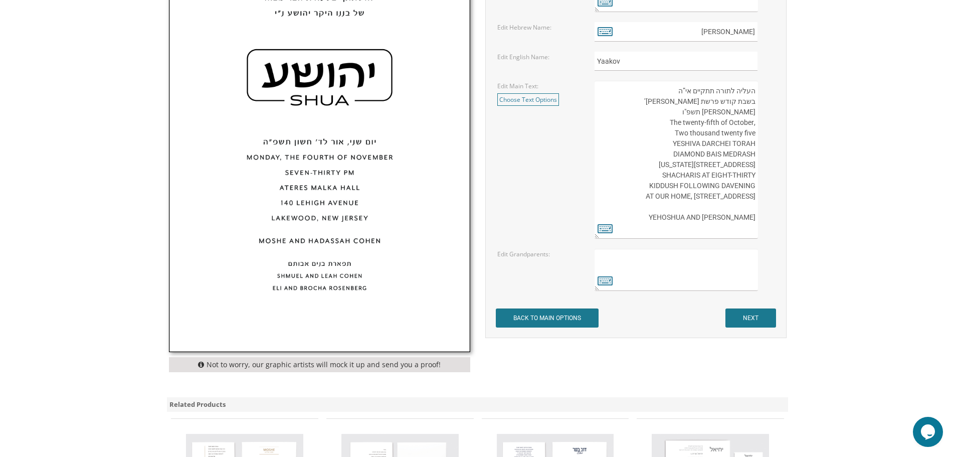
paste textarea "תפארת בנים אבותם שמחה לייב וגיטל פליישער נחמן דוב הלוי ומרים רייזל העללער שמואל…"
click at [744, 281] on textarea "תפארת בנים אבותם Shmuel and Leah Cohen Eli and Brocha Rosenberg" at bounding box center [676, 270] width 163 height 42
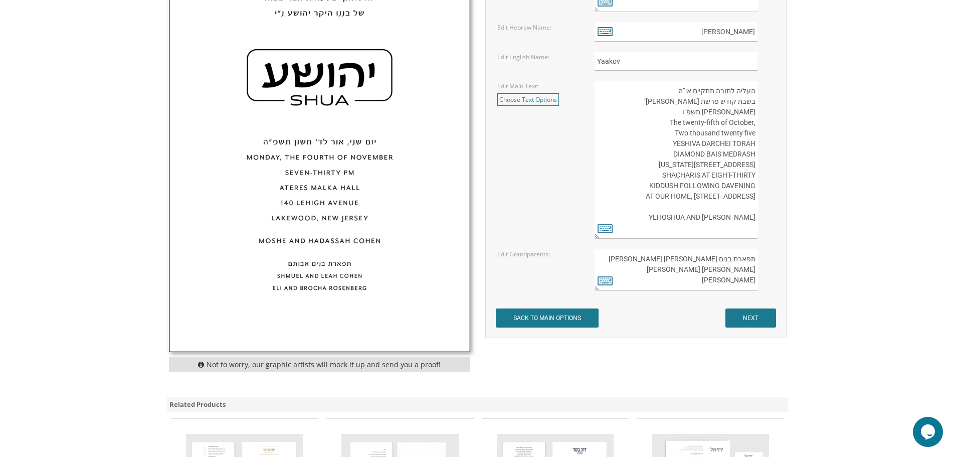
type textarea "תפארת בנים אבותם שמחה לייב וגיטל פליישער נחמן דוב הלוי ומרים רייזל העללער שפרה …"
click at [758, 317] on input "NEXT" at bounding box center [751, 317] width 51 height 19
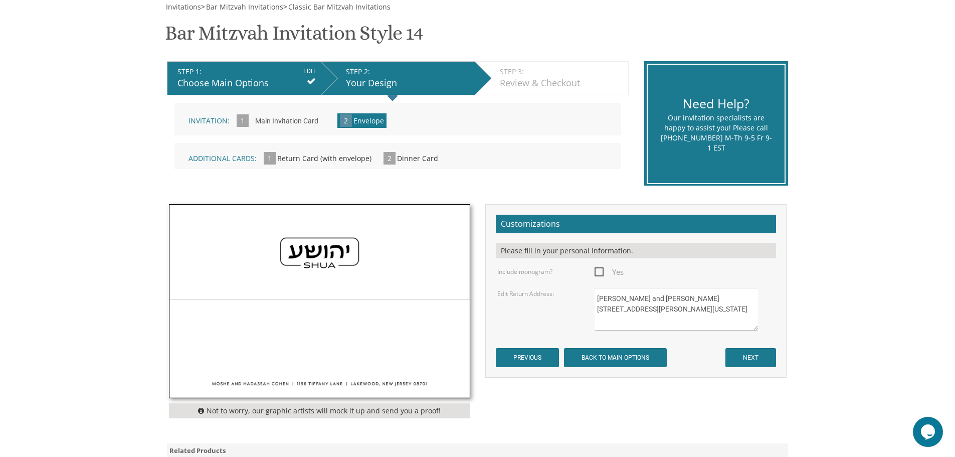
scroll to position [150, 0]
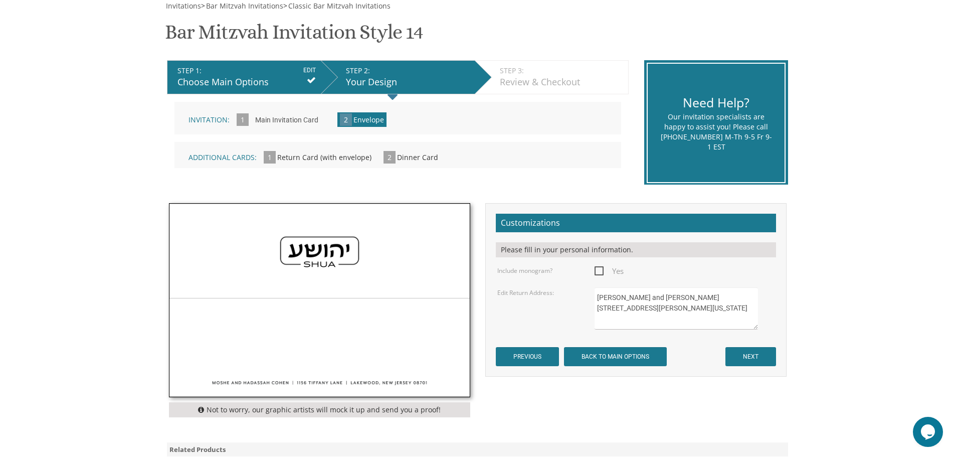
click at [701, 318] on textarea "[PERSON_NAME] and [PERSON_NAME] [STREET_ADDRESS][PERSON_NAME][US_STATE]" at bounding box center [676, 308] width 163 height 42
drag, startPoint x: 695, startPoint y: 315, endPoint x: 573, endPoint y: 292, distance: 124.6
click at [573, 292] on div "Edit Return Address: [PERSON_NAME] and [PERSON_NAME] [STREET_ADDRESS][PERSON_NA…" at bounding box center [636, 308] width 292 height 42
click at [598, 270] on span "Yes" at bounding box center [609, 271] width 29 height 13
click at [598, 270] on input "Yes" at bounding box center [598, 270] width 7 height 7
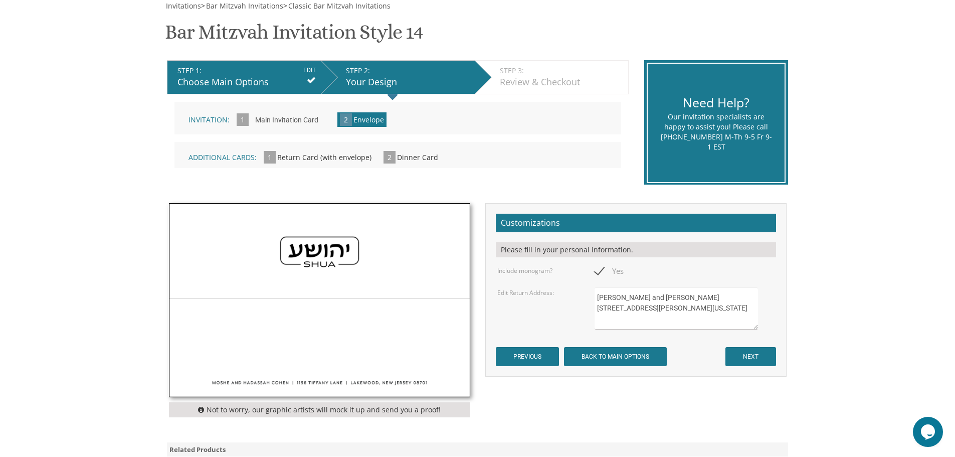
click at [598, 268] on span "Yes" at bounding box center [609, 271] width 29 height 13
click at [598, 268] on input "Yes" at bounding box center [598, 270] width 7 height 7
checkbox input "false"
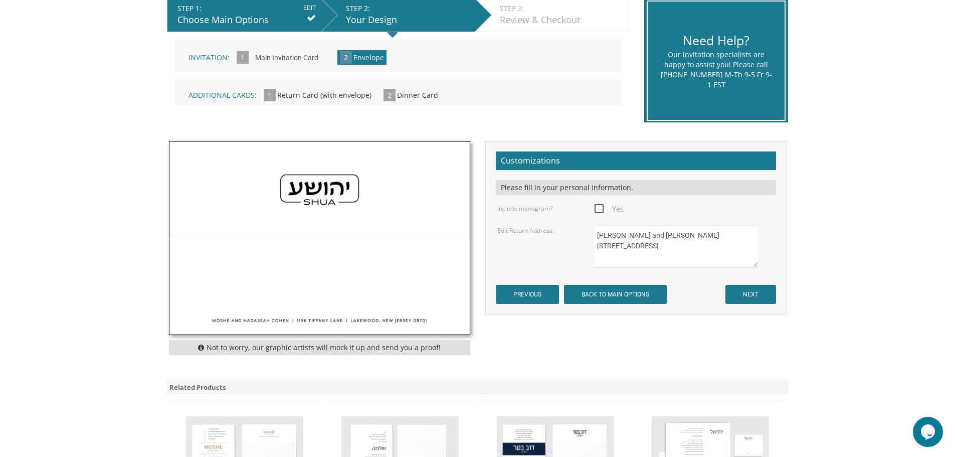
scroll to position [251, 0]
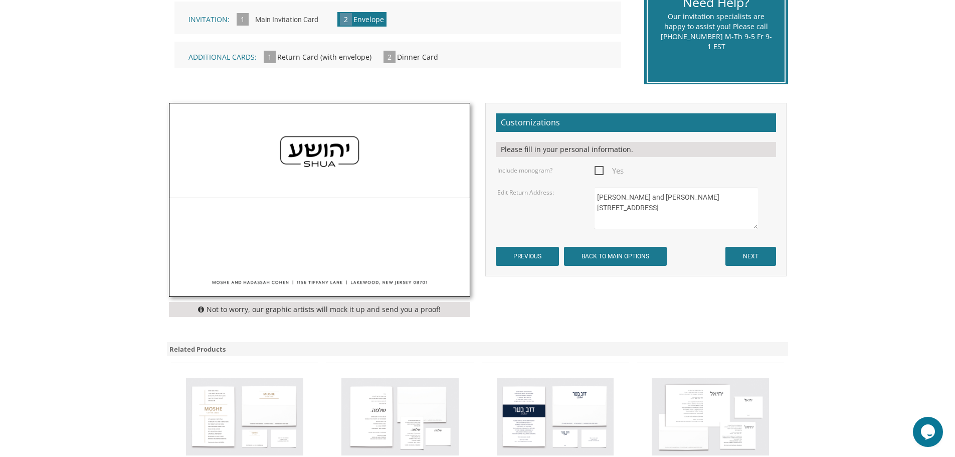
type textarea "[PERSON_NAME] and [PERSON_NAME] [STREET_ADDRESS]"
click at [747, 252] on input "NEXT" at bounding box center [751, 256] width 51 height 19
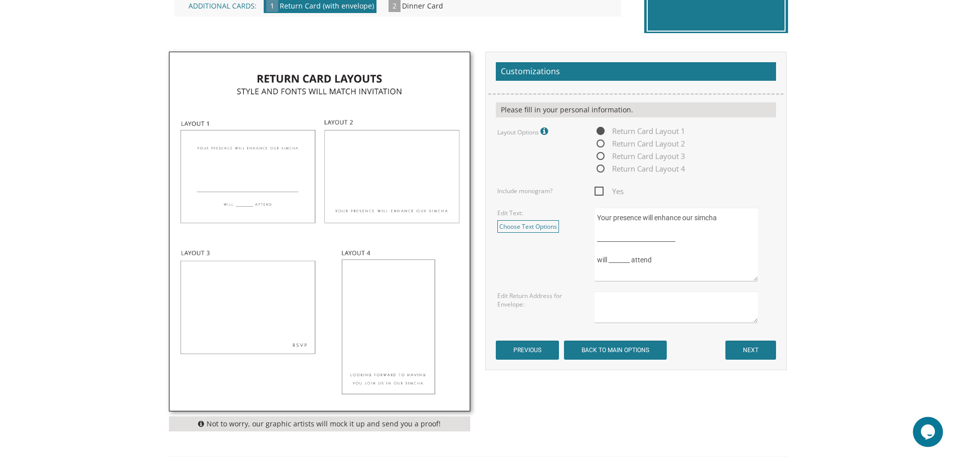
scroll to position [301, 0]
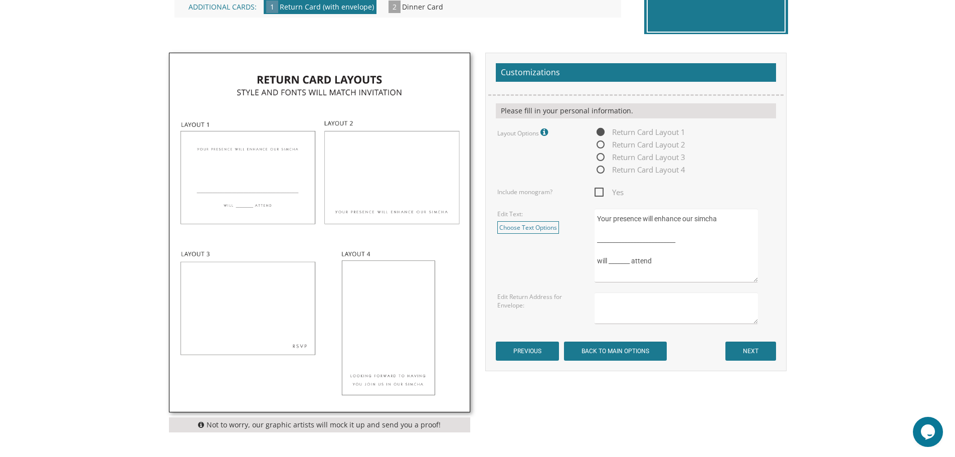
click at [672, 260] on textarea "Your presence will enhance our simcha __________________________ will _______ a…" at bounding box center [676, 246] width 163 height 74
type textarea "Your presence will enhance our simcha __________________________ will _______ a…"
click at [755, 353] on input "NEXT" at bounding box center [751, 351] width 51 height 19
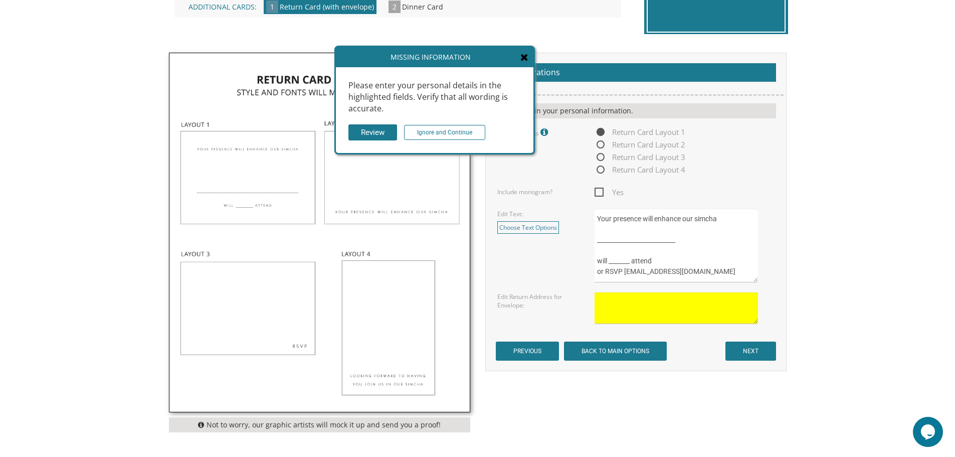
click at [527, 59] on icon at bounding box center [525, 57] width 8 height 10
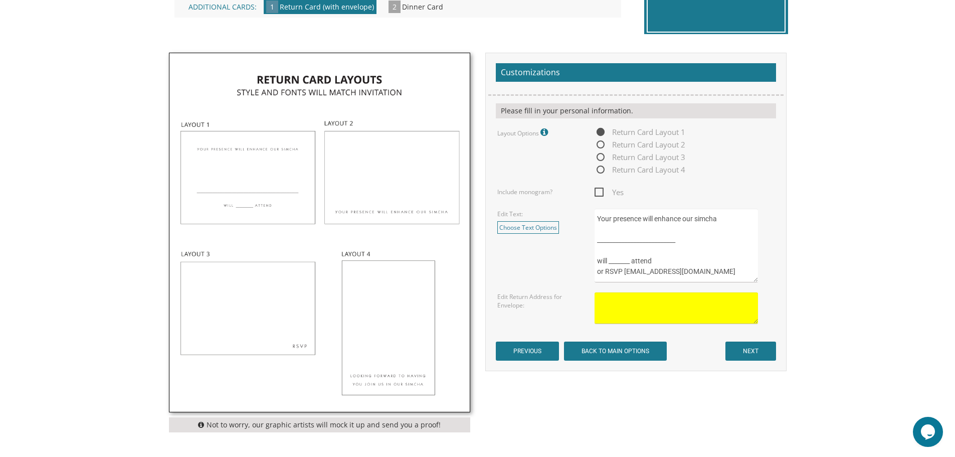
click at [621, 306] on textarea at bounding box center [676, 308] width 163 height 32
click at [743, 347] on input "NEXT" at bounding box center [751, 351] width 51 height 19
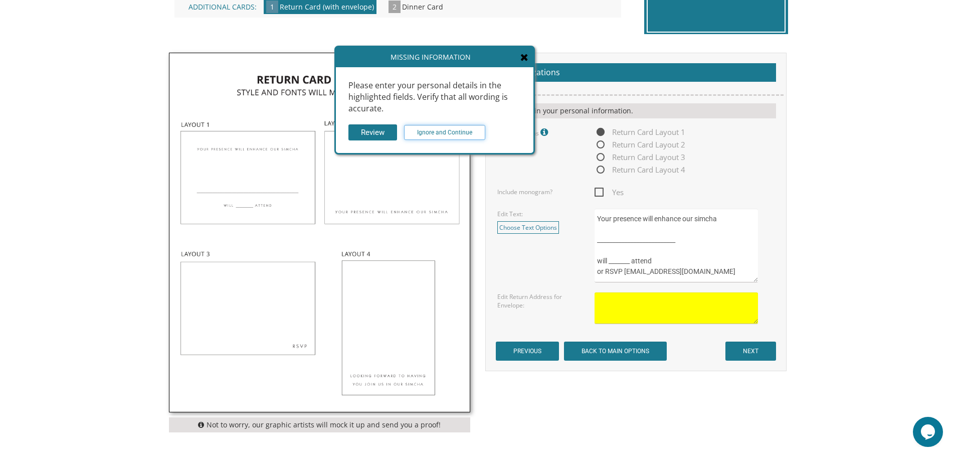
click at [441, 128] on input "Ignore and Continue" at bounding box center [444, 132] width 81 height 15
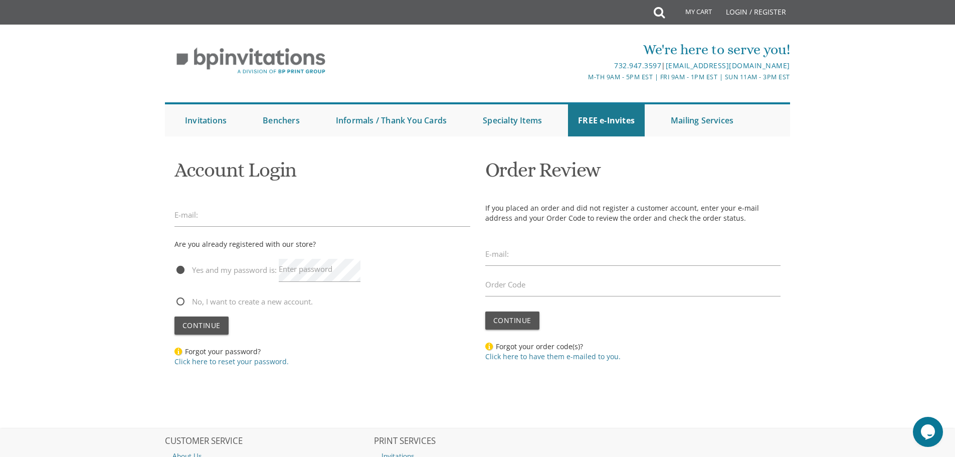
drag, startPoint x: 266, startPoint y: 301, endPoint x: 242, endPoint y: 309, distance: 25.9
click at [266, 301] on span "No, I want to create a new account." at bounding box center [244, 301] width 138 height 13
click at [181, 301] on input "No, I want to create a new account." at bounding box center [178, 300] width 7 height 7
radio input "true"
click at [205, 323] on span "Continue" at bounding box center [202, 325] width 38 height 10
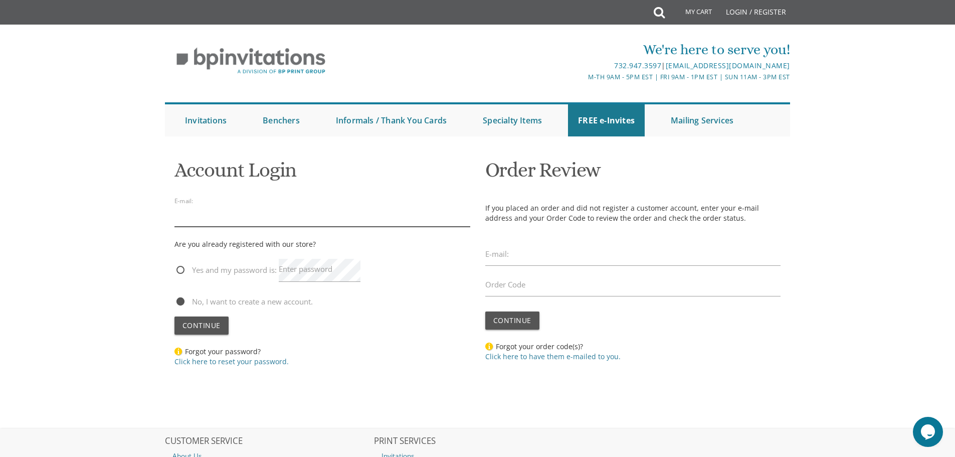
click at [187, 207] on input "email" at bounding box center [323, 215] width 296 height 23
click at [192, 215] on input "email" at bounding box center [323, 215] width 296 height 23
type input "[EMAIL_ADDRESS][DOMAIN_NAME]"
click at [207, 321] on span "Continue" at bounding box center [202, 325] width 38 height 10
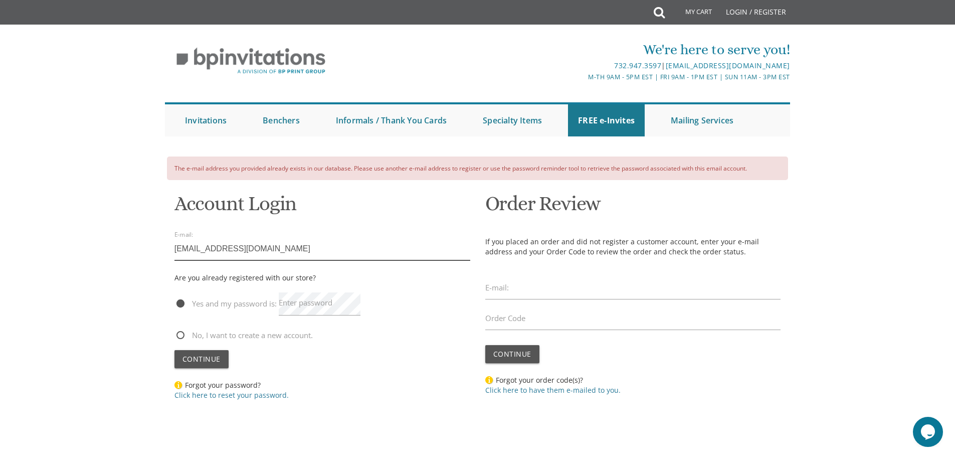
click at [215, 245] on input "[EMAIL_ADDRESS][DOMAIN_NAME]" at bounding box center [323, 248] width 296 height 23
click at [195, 335] on span "No, I want to create a new account." at bounding box center [244, 335] width 138 height 13
click at [181, 335] on input "No, I want to create a new account." at bounding box center [178, 334] width 7 height 7
radio input "true"
click at [195, 312] on div "Yes and my password is: Enter password" at bounding box center [323, 306] width 296 height 44
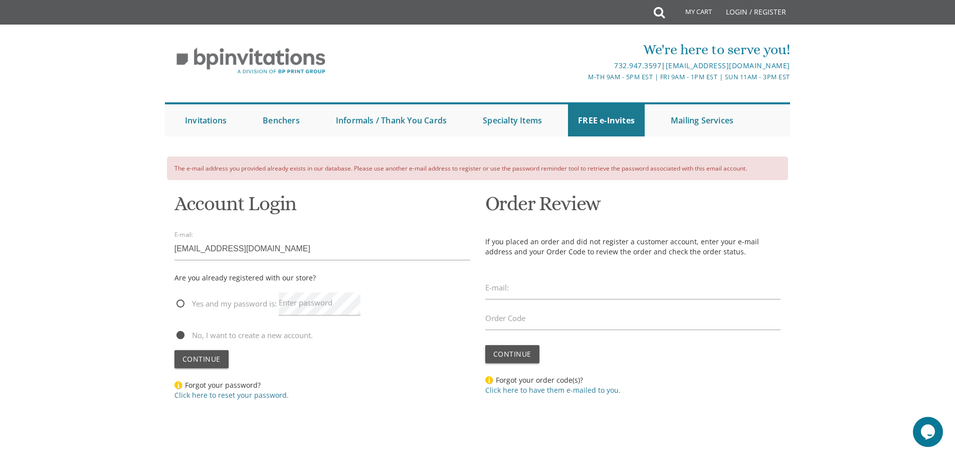
click at [195, 308] on span "Yes and my password is:" at bounding box center [226, 303] width 102 height 13
click at [181, 306] on input "Yes and my password is:" at bounding box center [178, 302] width 7 height 7
radio input "true"
click at [293, 304] on label "Enter password" at bounding box center [306, 302] width 54 height 11
click at [175, 350] on button "Continue" at bounding box center [202, 359] width 54 height 18
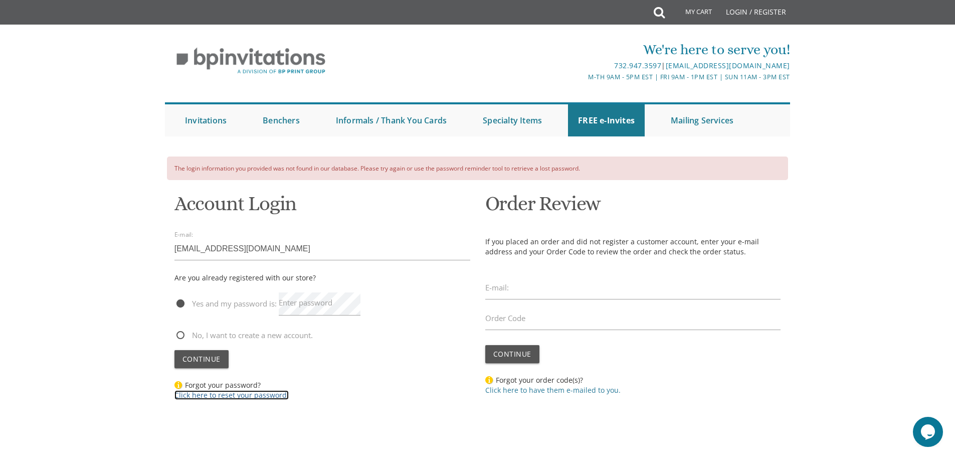
click at [266, 394] on link "Click here to reset your password." at bounding box center [232, 395] width 114 height 10
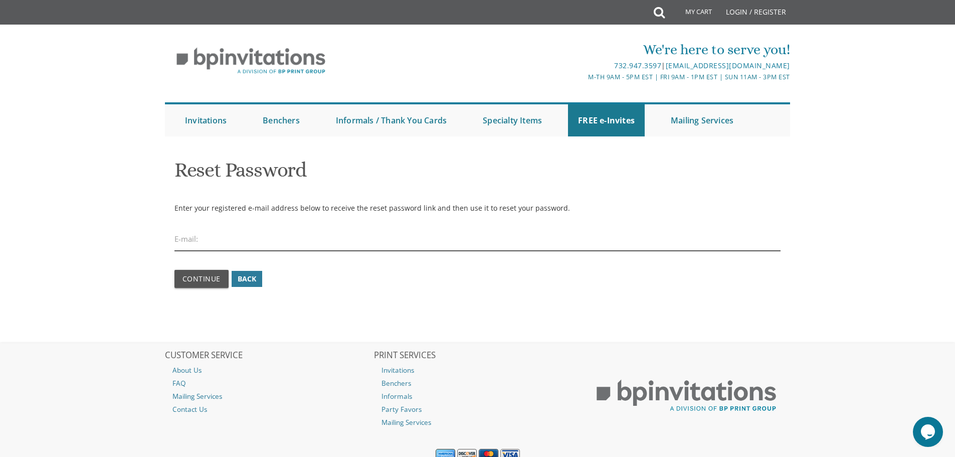
click at [237, 239] on input "email" at bounding box center [478, 239] width 607 height 23
type input "[EMAIL_ADDRESS][DOMAIN_NAME]"
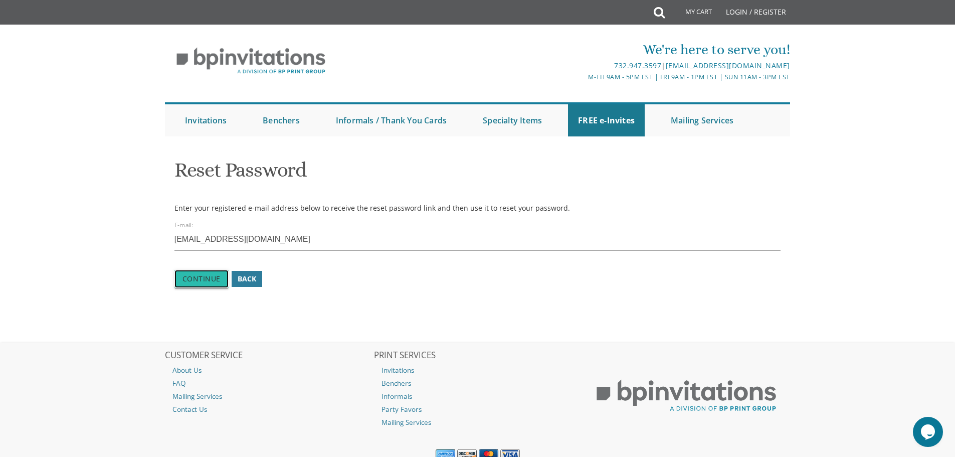
click at [207, 278] on span "Continue" at bounding box center [202, 279] width 38 height 10
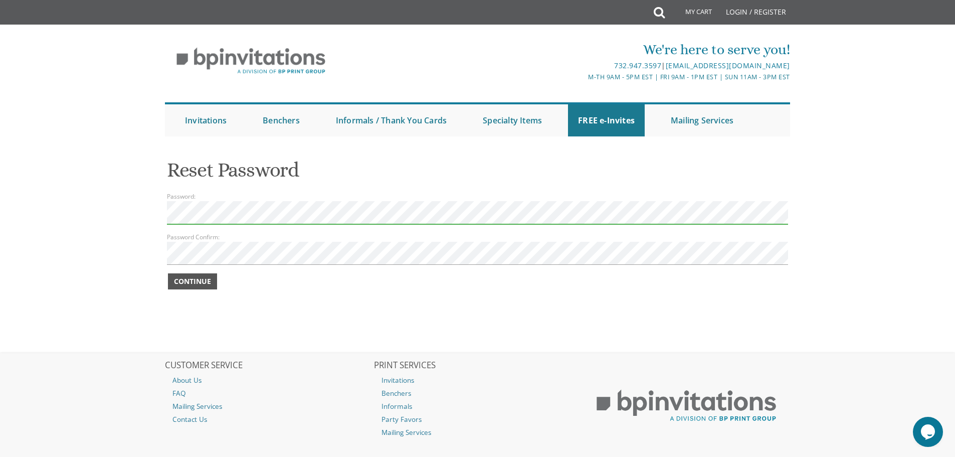
click at [196, 274] on button "Continue" at bounding box center [192, 281] width 49 height 16
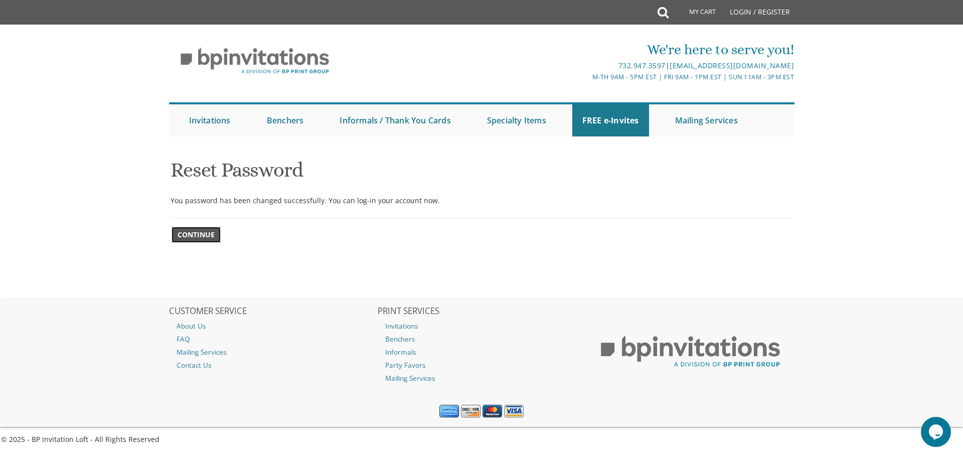
click at [201, 237] on span "Continue" at bounding box center [196, 235] width 37 height 10
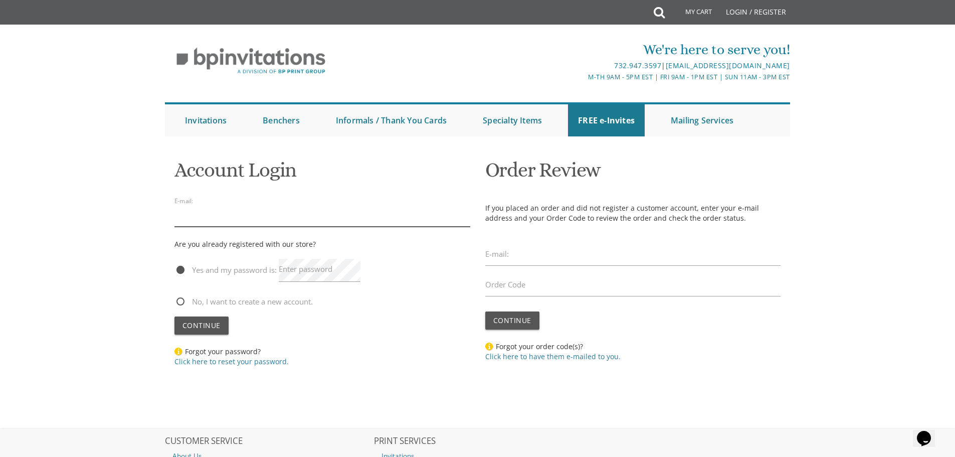
click at [220, 218] on input "email" at bounding box center [323, 215] width 296 height 23
type input "joshtorah1@gmail.com"
click at [309, 272] on label "Enter password" at bounding box center [306, 269] width 54 height 11
click at [175, 316] on button "Continue" at bounding box center [202, 325] width 54 height 18
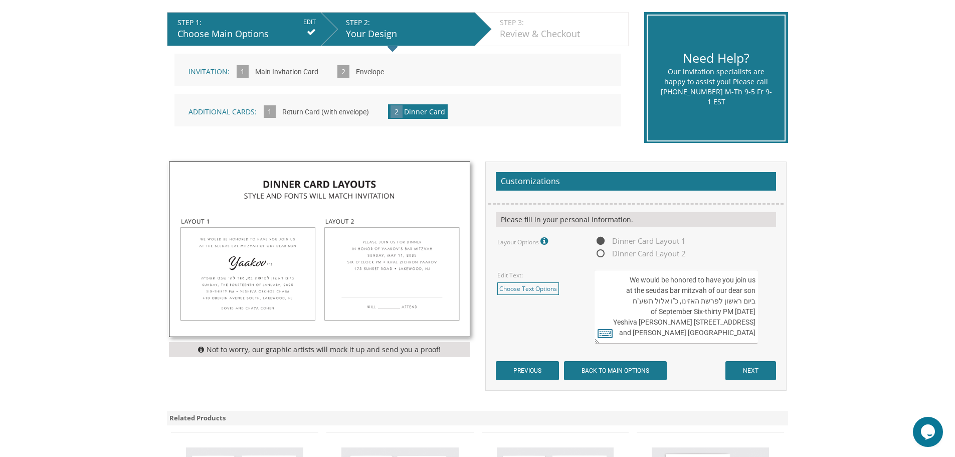
scroll to position [201, 0]
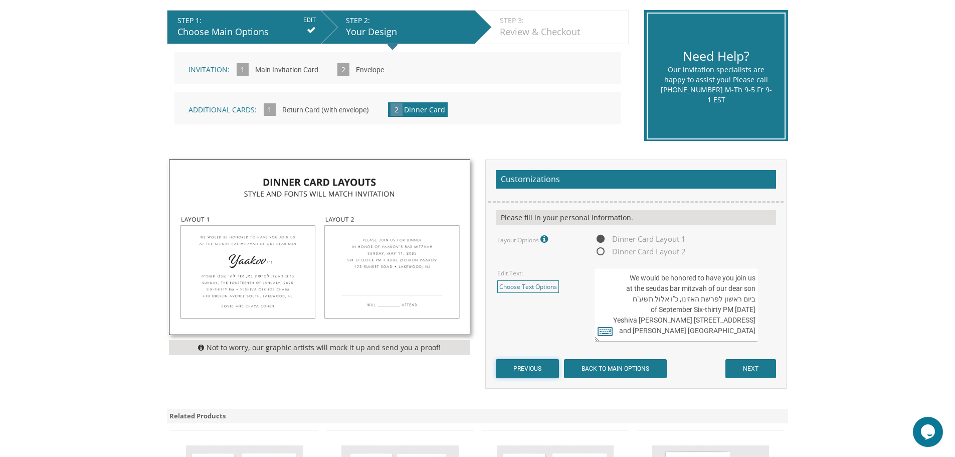
click at [539, 376] on input "PREVIOUS" at bounding box center [527, 368] width 63 height 19
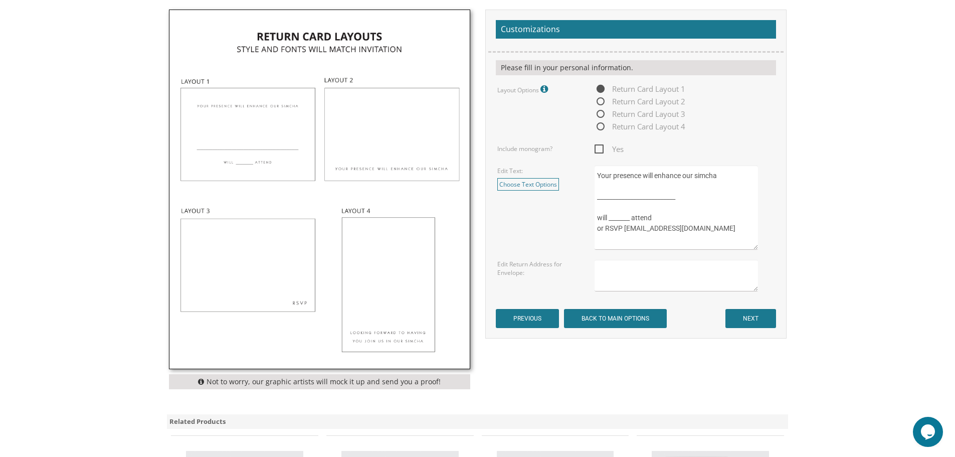
scroll to position [351, 0]
click at [638, 277] on textarea at bounding box center [676, 275] width 163 height 32
click at [599, 268] on textarea "25 Garden Court Far R" at bounding box center [676, 275] width 163 height 32
click at [599, 269] on textarea "25 Garden Court Far R" at bounding box center [676, 275] width 163 height 32
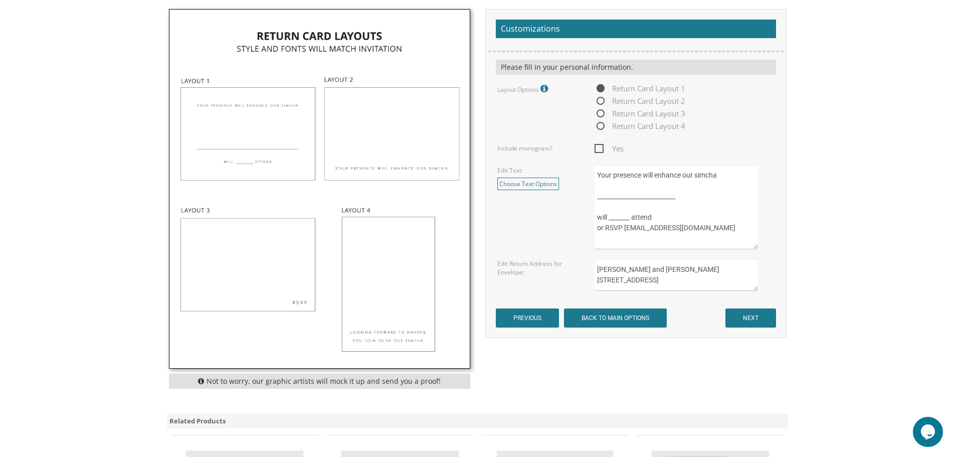
click at [620, 276] on textarea "Yehoshua and Faigy Fleisher 25 Garden Court Far R" at bounding box center [676, 275] width 163 height 32
type textarea "Yehoshua and Faigy Fleisher 25 Garden Court Far Rockaway, NY 11691"
click at [749, 317] on input "NEXT" at bounding box center [751, 317] width 51 height 19
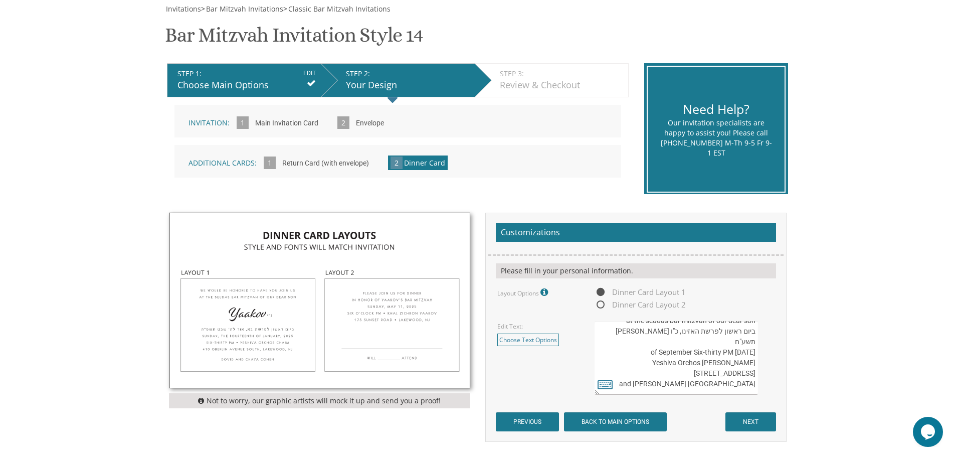
scroll to position [150, 0]
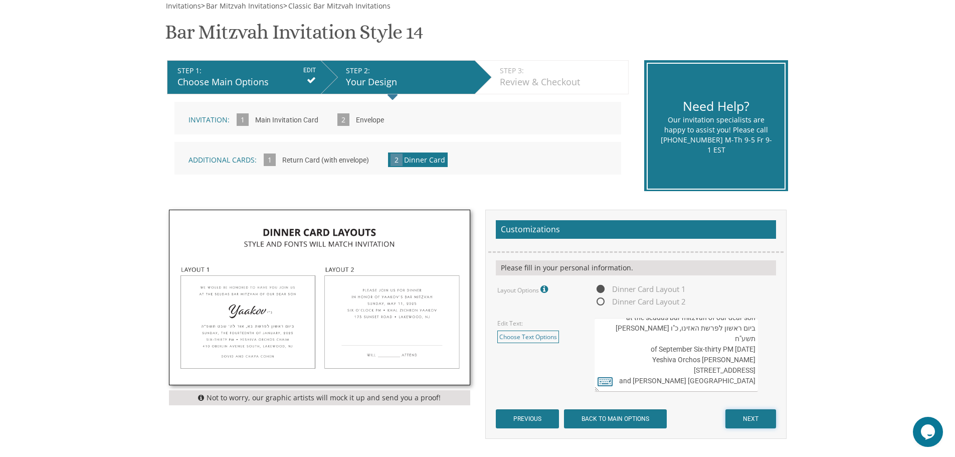
click at [750, 414] on input "NEXT" at bounding box center [751, 418] width 51 height 19
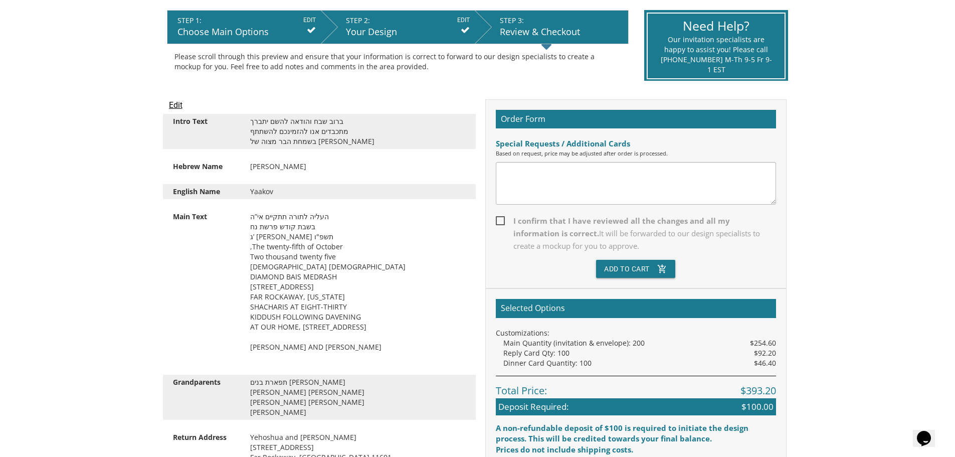
click at [499, 221] on span "I confirm that I have reviewed all the changes and all my information is correc…" at bounding box center [636, 234] width 280 height 38
click at [499, 221] on input "I confirm that I have reviewed all the changes and all my information is correc…" at bounding box center [499, 220] width 7 height 7
checkbox input "true"
click at [625, 265] on button "Add To Cart add_shopping_cart" at bounding box center [635, 269] width 79 height 18
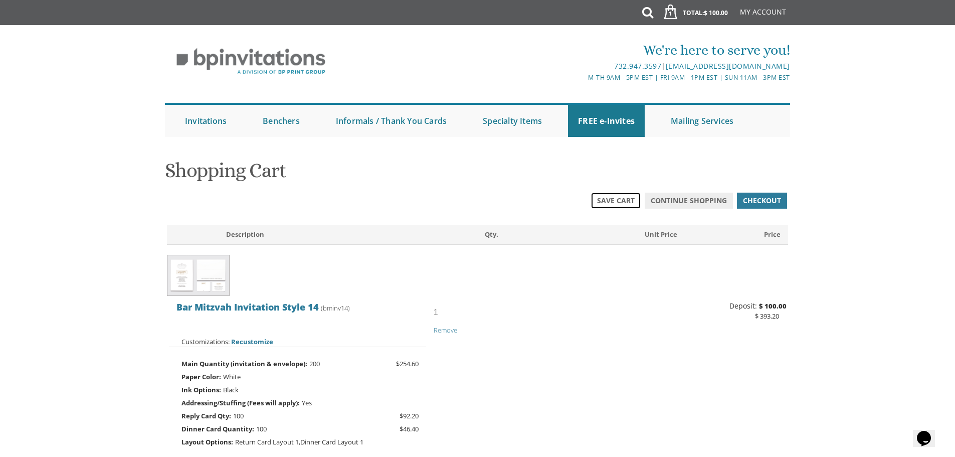
click at [625, 201] on span "Save Cart" at bounding box center [616, 201] width 38 height 10
click at [610, 200] on span "Save Cart" at bounding box center [616, 201] width 38 height 10
click at [756, 10] on link "My Account" at bounding box center [763, 12] width 56 height 24
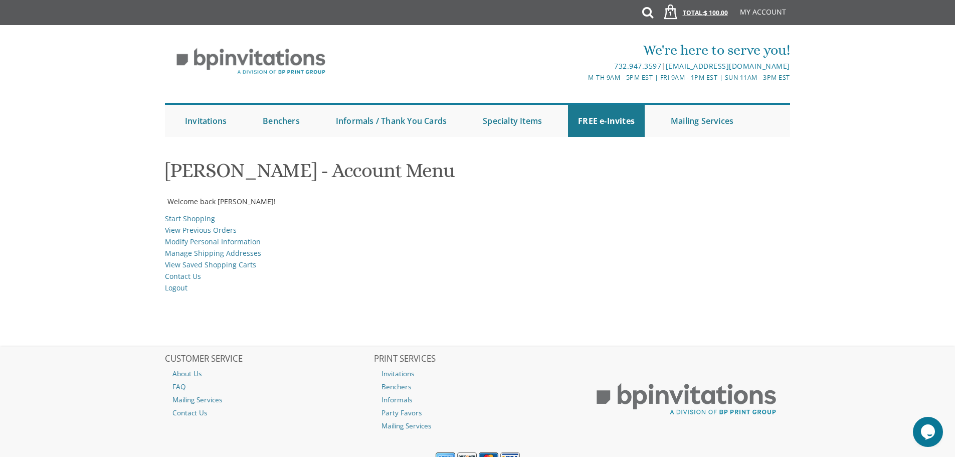
click at [689, 13] on link "1 Total: $ 100.00 $ 100.00" at bounding box center [692, 17] width 81 height 35
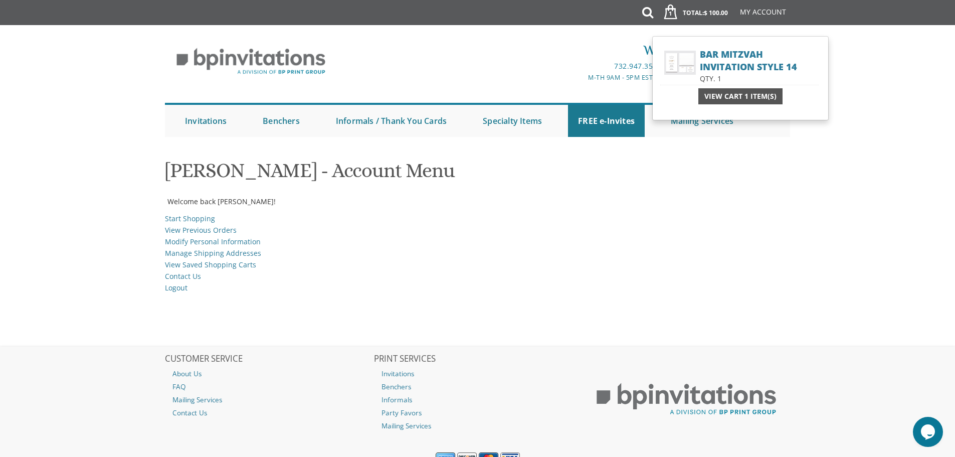
click at [712, 97] on span "View Cart 1 Item(s)" at bounding box center [741, 96] width 72 height 10
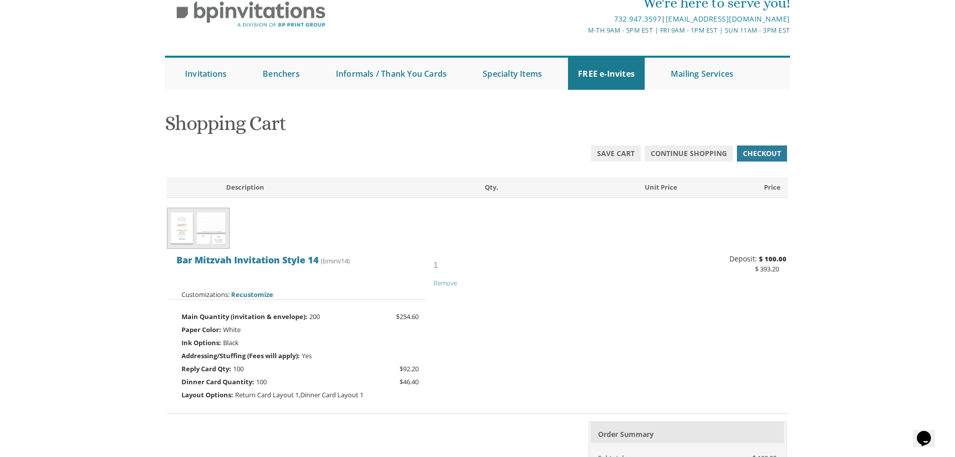
scroll to position [150, 0]
